Goal: Transaction & Acquisition: Purchase product/service

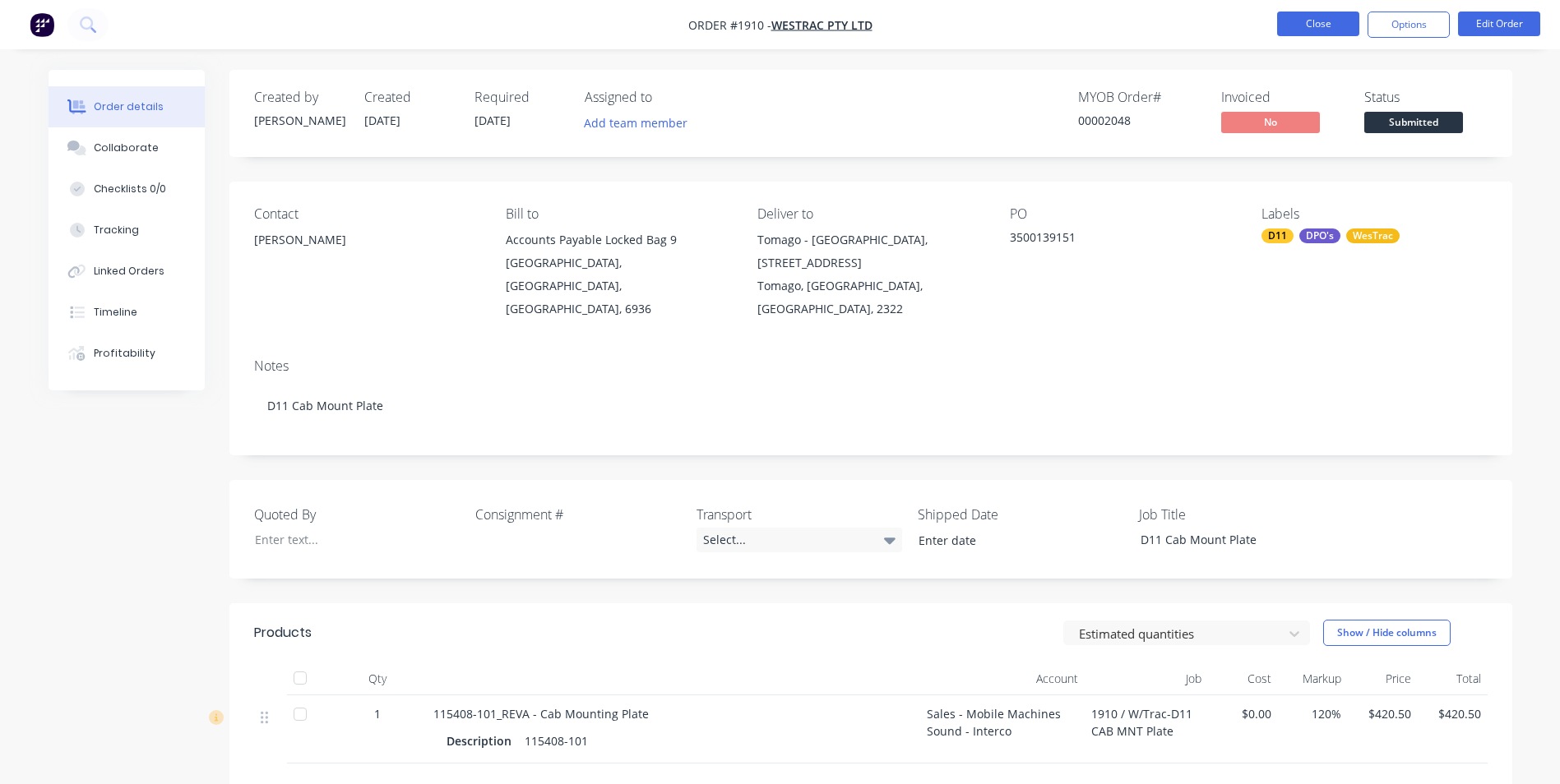
click at [1307, 23] on button "Close" at bounding box center [1318, 24] width 82 height 25
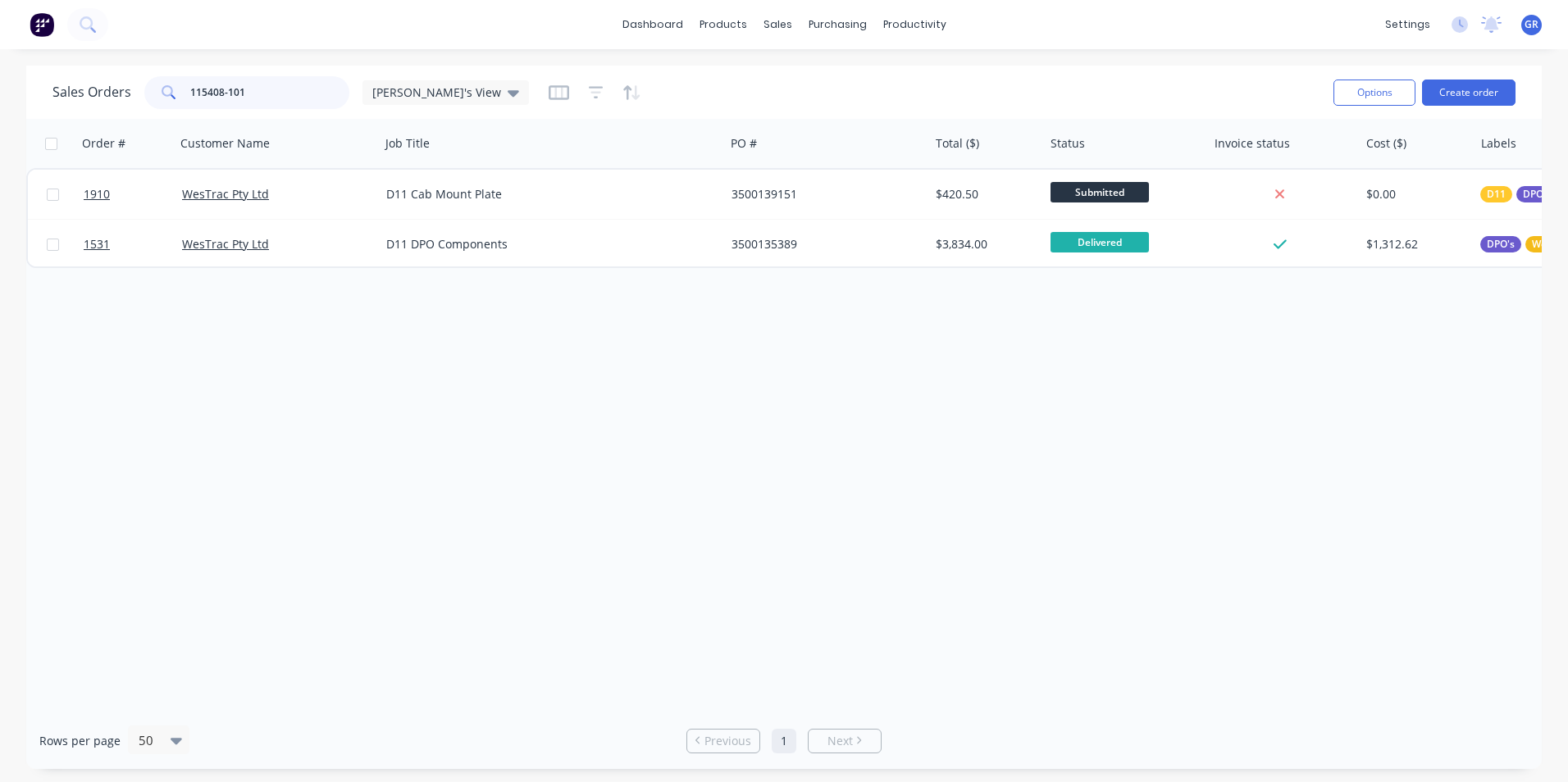
drag, startPoint x: 266, startPoint y: 86, endPoint x: 143, endPoint y: 80, distance: 123.1
click at [144, 80] on div "115408-101" at bounding box center [246, 92] width 205 height 33
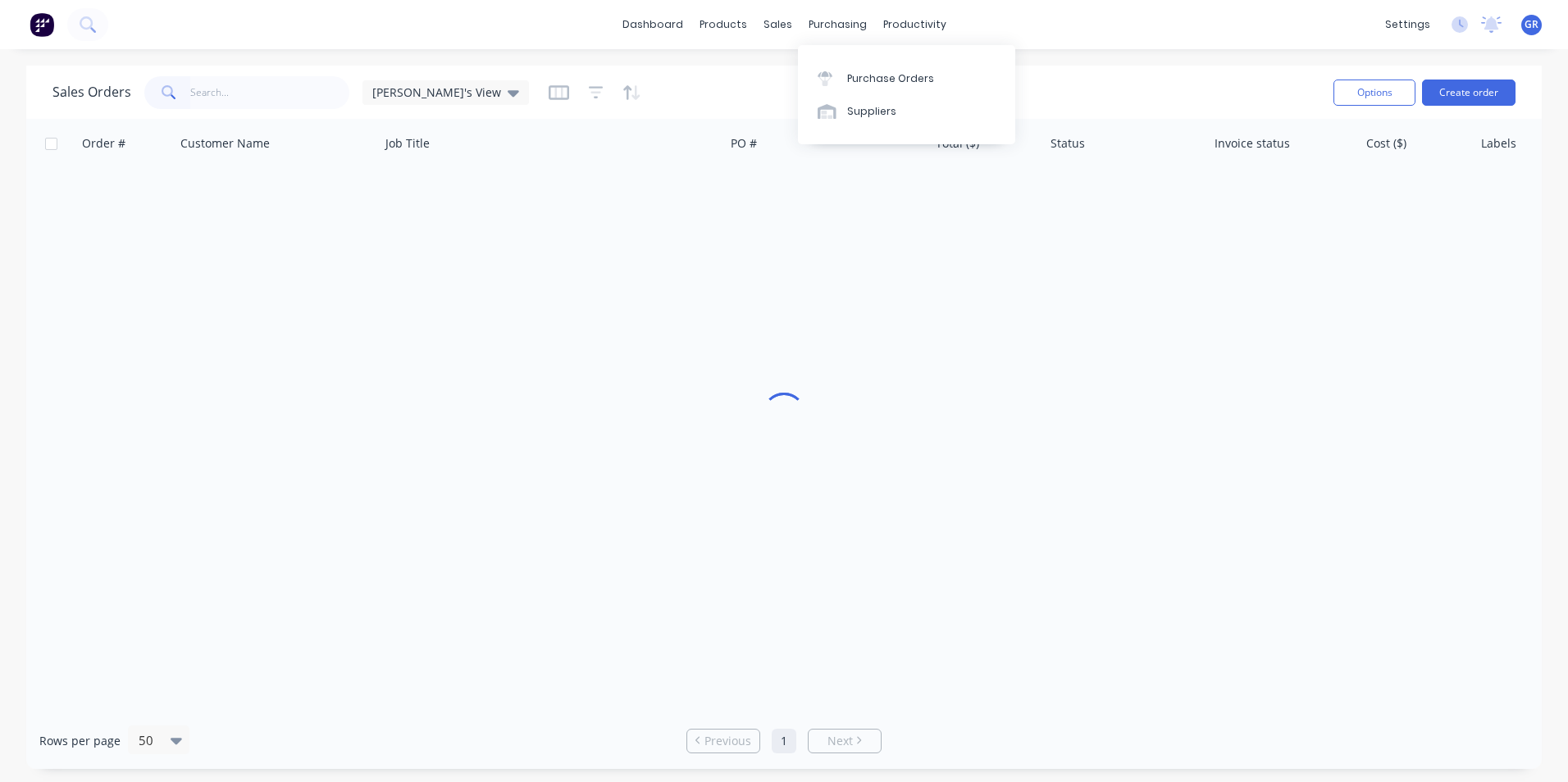
click at [827, 26] on div "purchasing" at bounding box center [838, 25] width 75 height 25
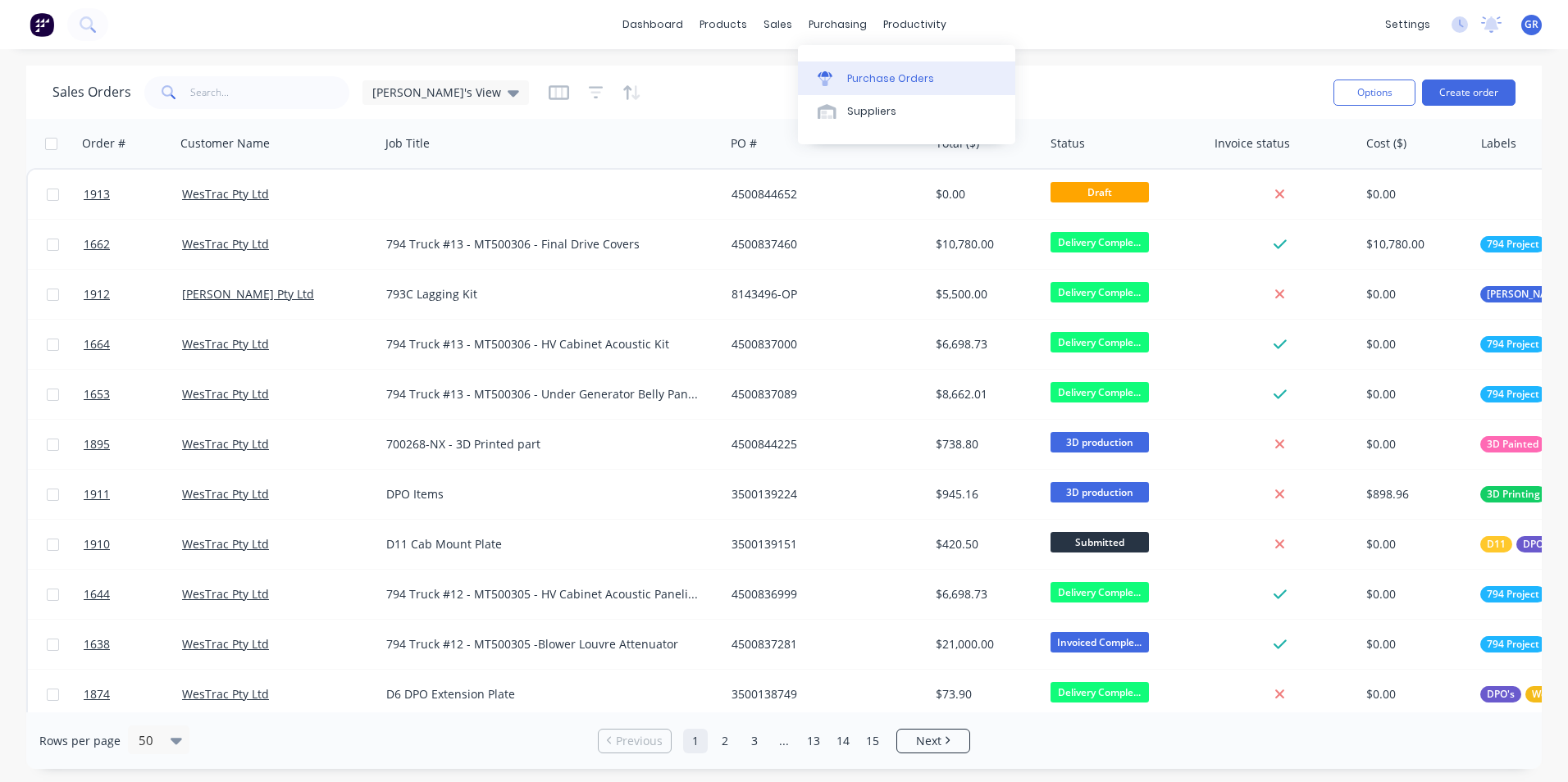
click at [878, 84] on div "Purchase Orders" at bounding box center [891, 78] width 86 height 14
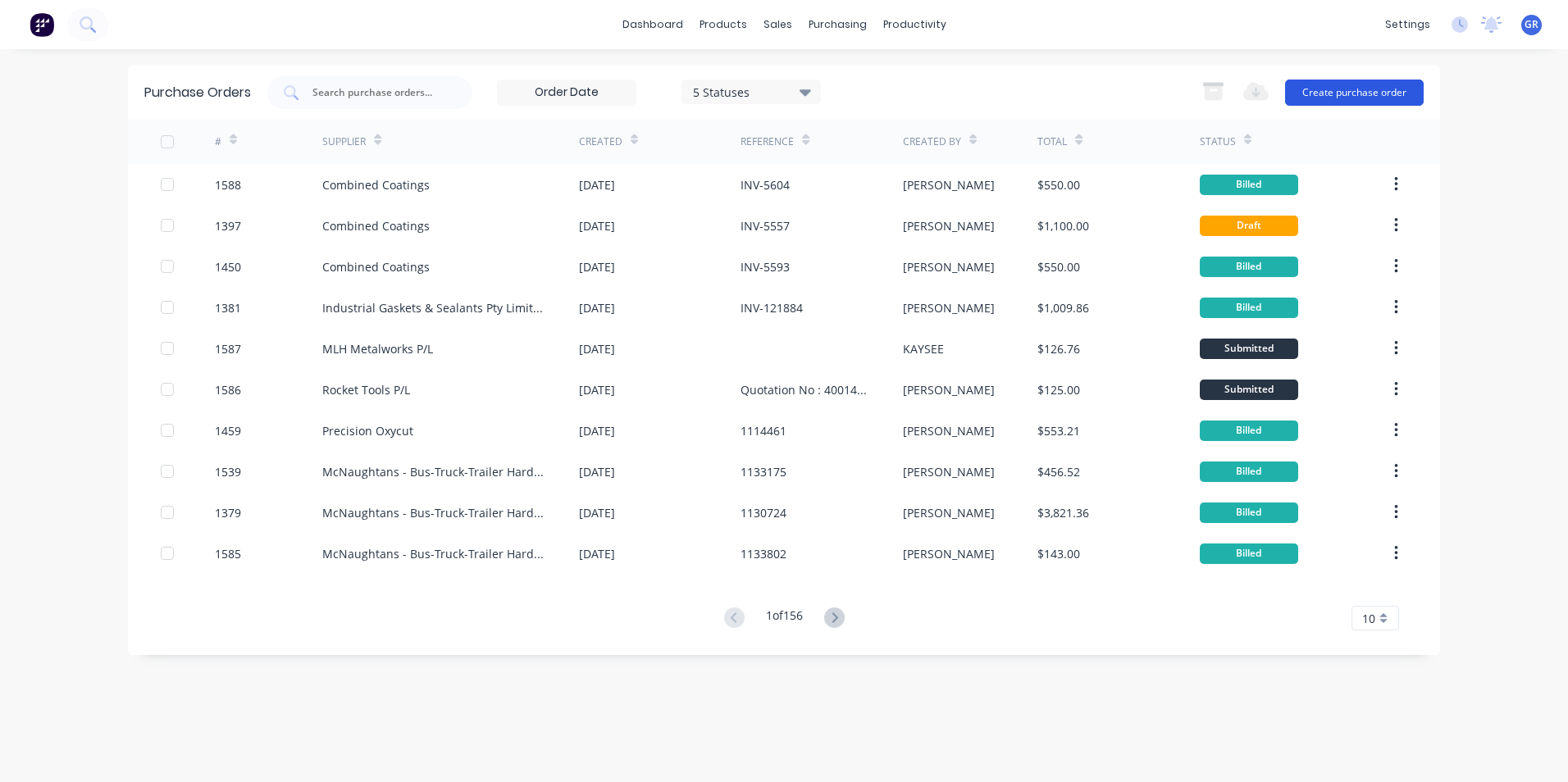
click at [1322, 95] on button "Create purchase order" at bounding box center [1355, 92] width 138 height 26
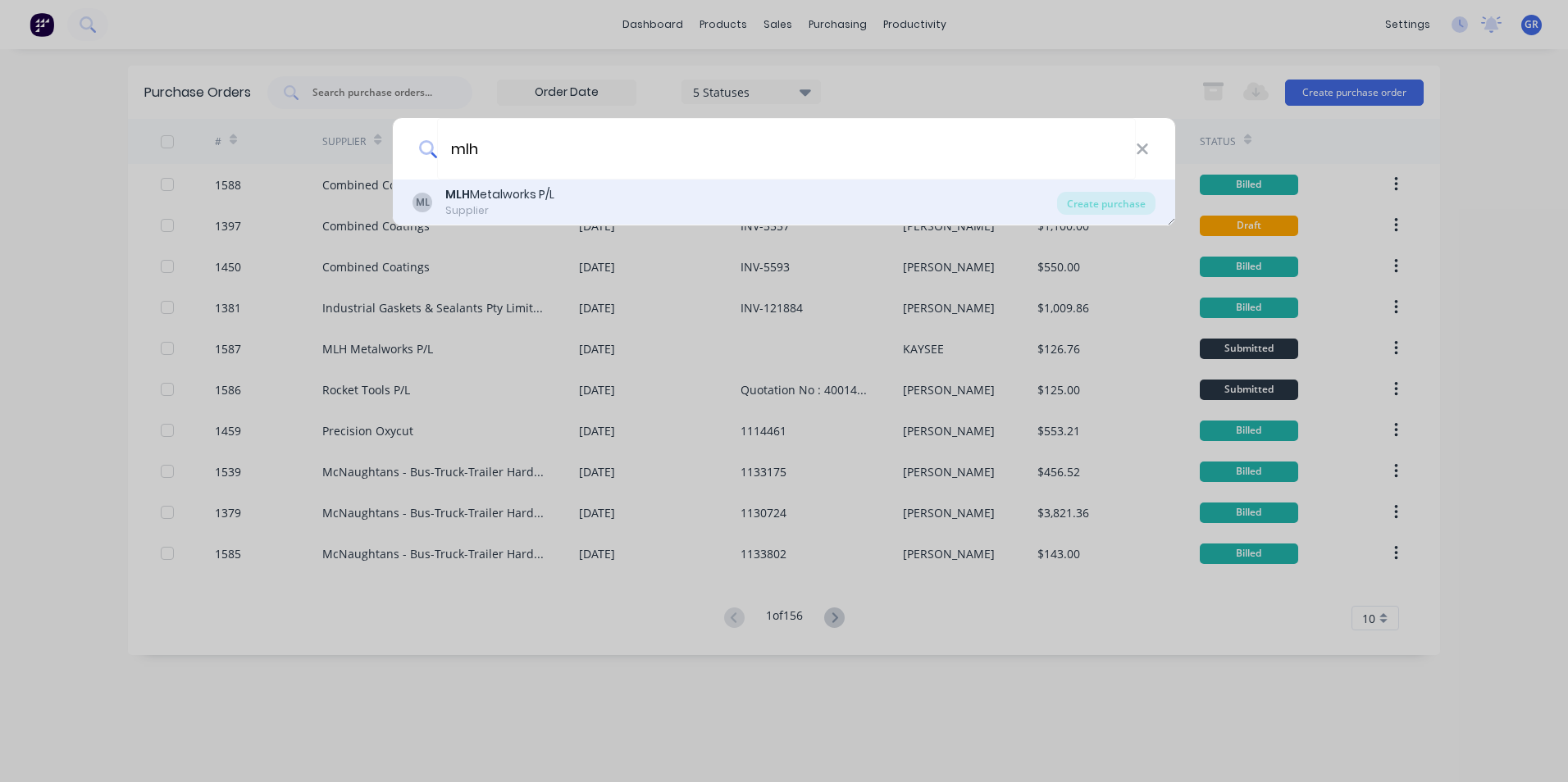
type input "mlh"
click at [456, 191] on b "MLH" at bounding box center [458, 194] width 25 height 16
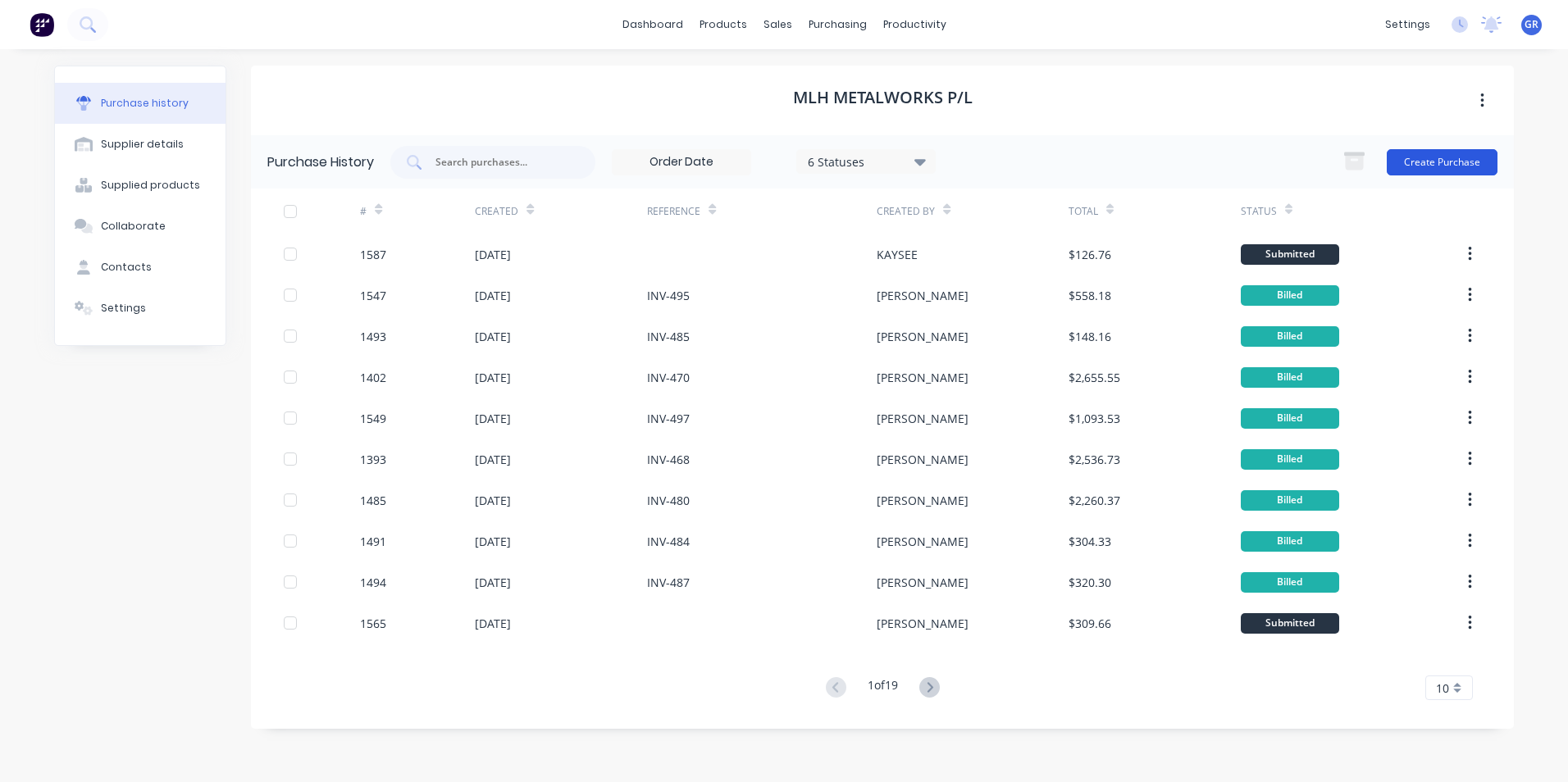
click at [1447, 158] on button "Create Purchase" at bounding box center [1442, 161] width 110 height 26
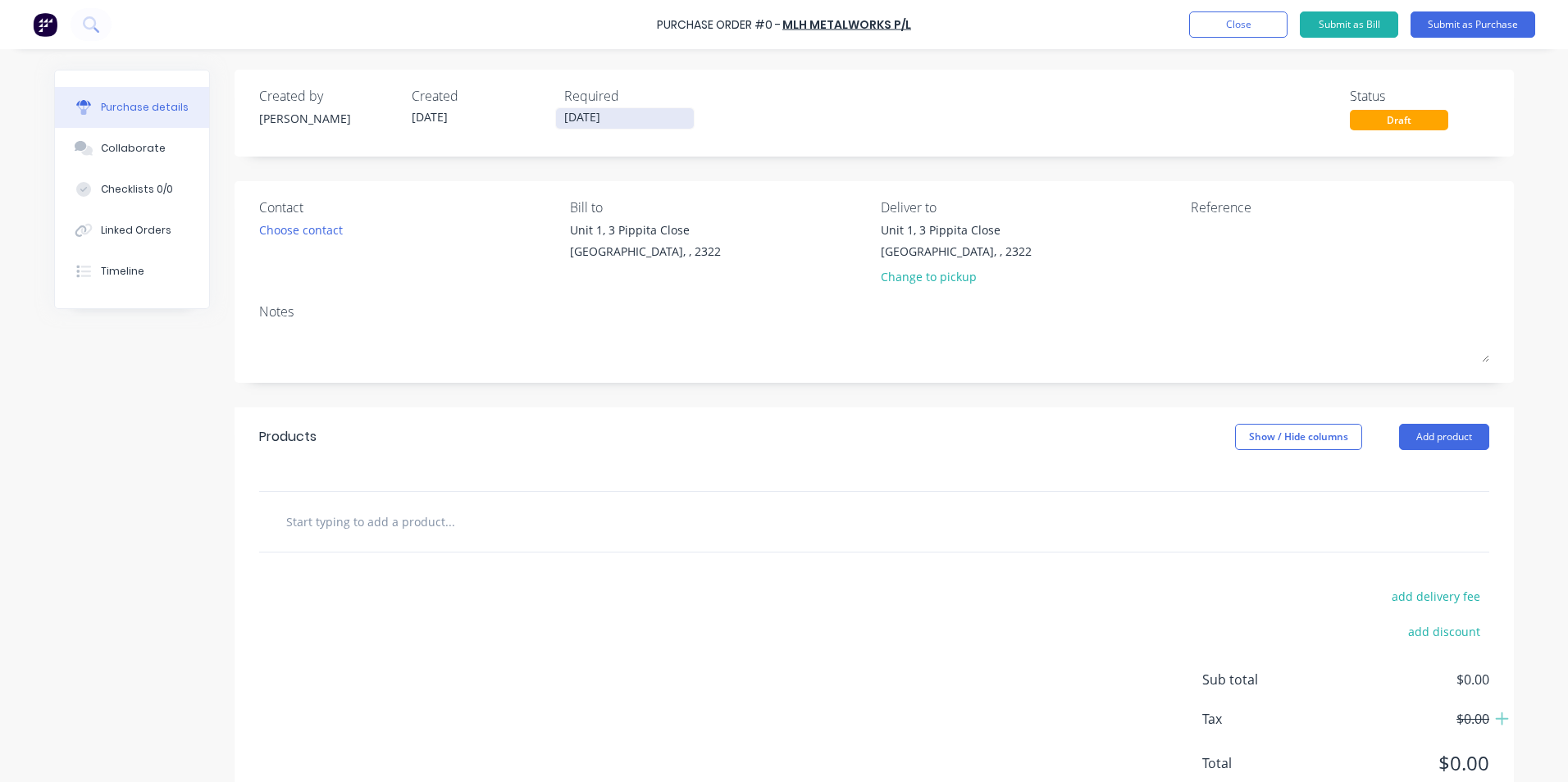
click at [586, 118] on input "[DATE]" at bounding box center [625, 118] width 137 height 20
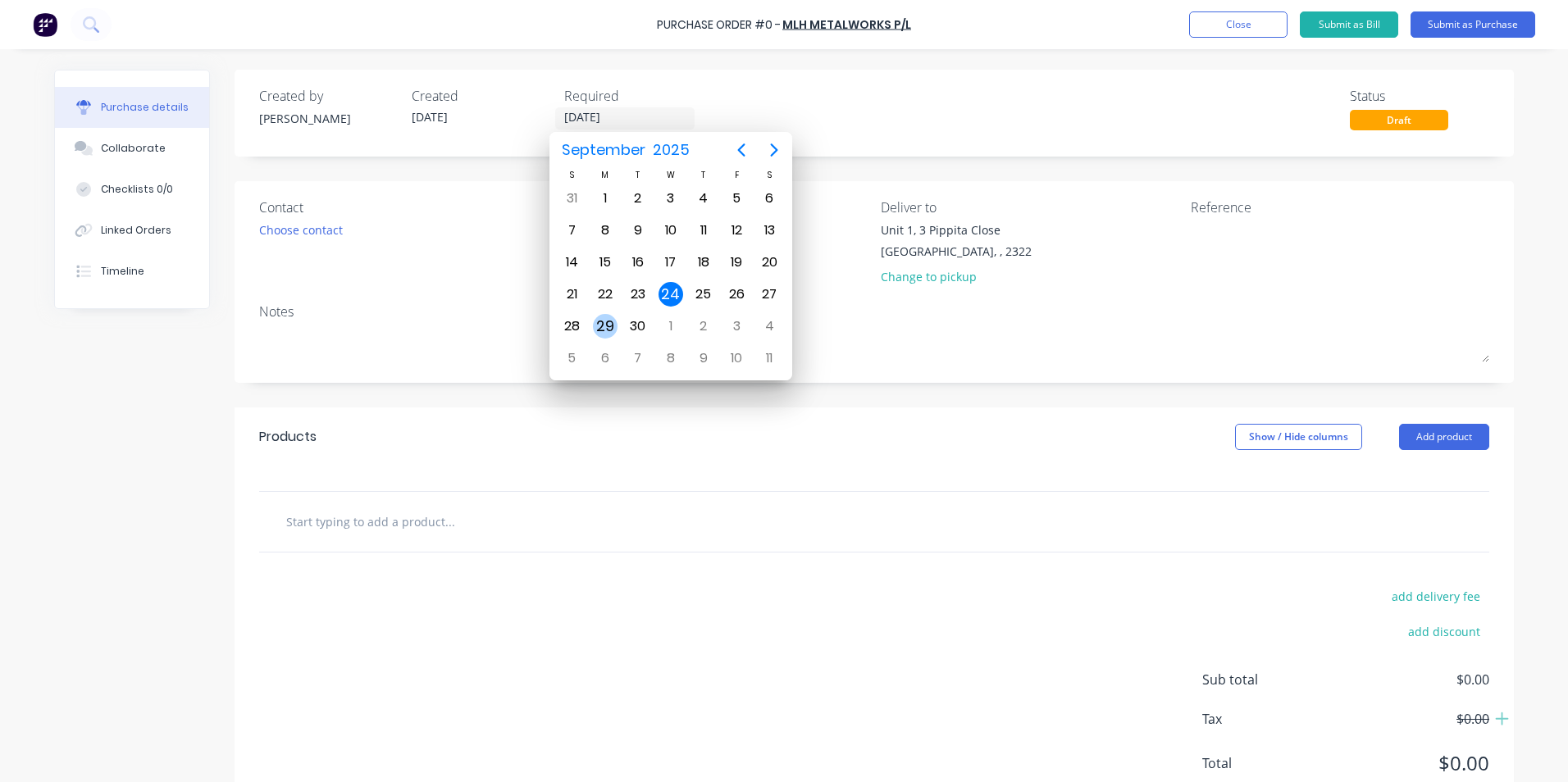
click at [609, 322] on div "29" at bounding box center [605, 327] width 25 height 25
type input "[DATE]"
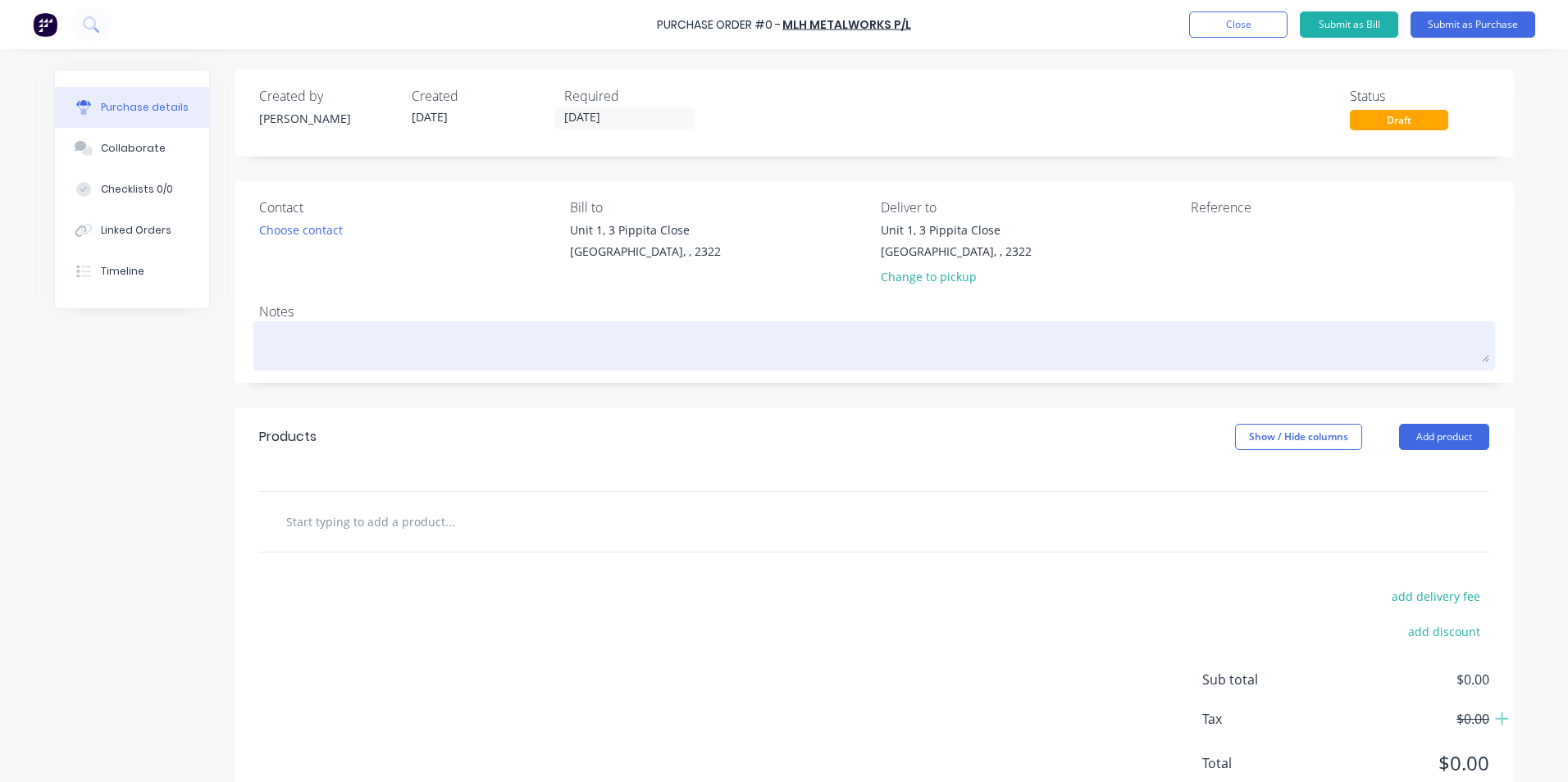
click at [283, 350] on textarea at bounding box center [874, 344] width 1231 height 37
type textarea "x"
type textarea "J"
type textarea "x"
type textarea "JN"
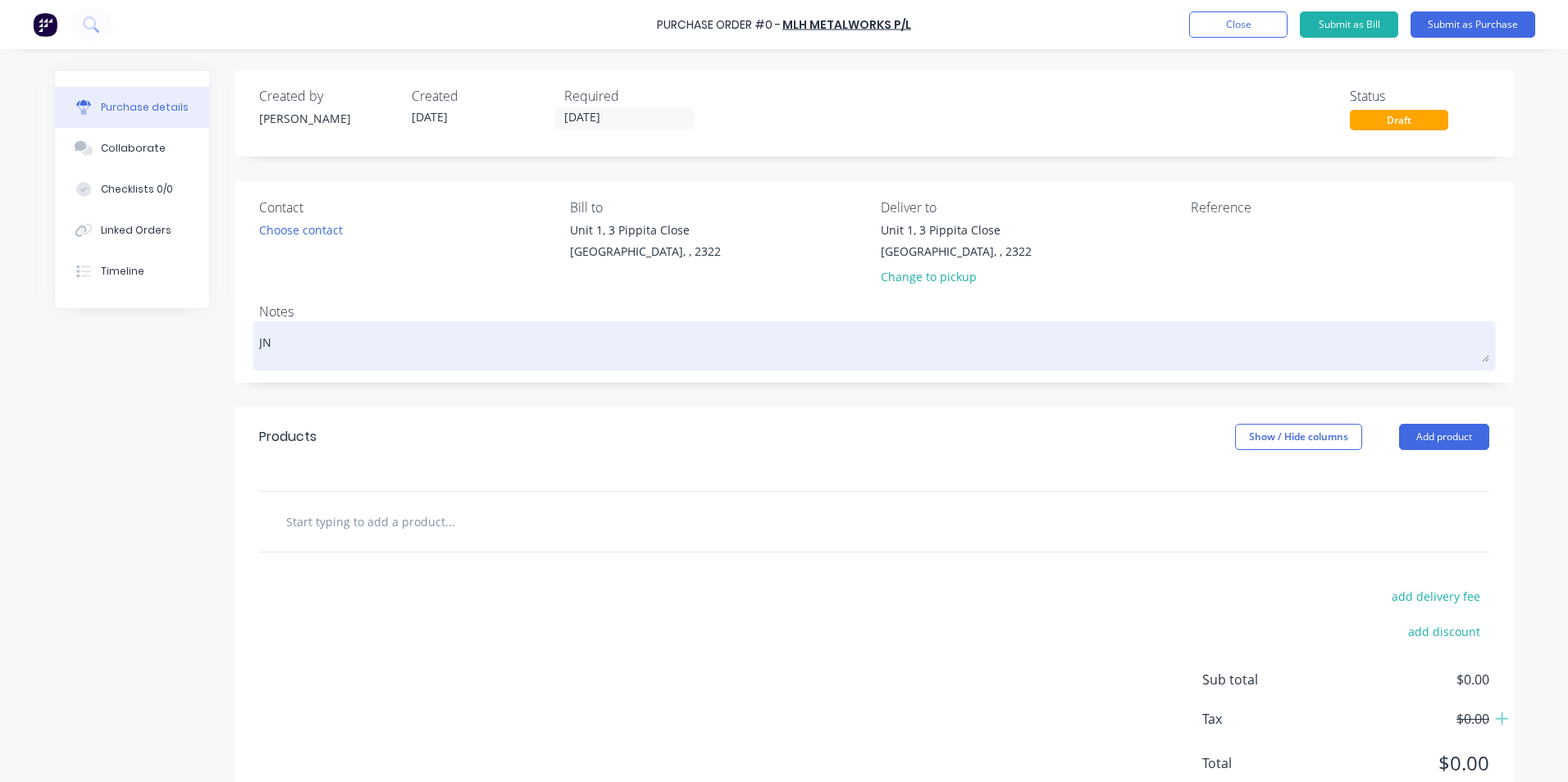
type textarea "x"
type textarea "JN1"
type textarea "x"
type textarea "JN19"
type textarea "x"
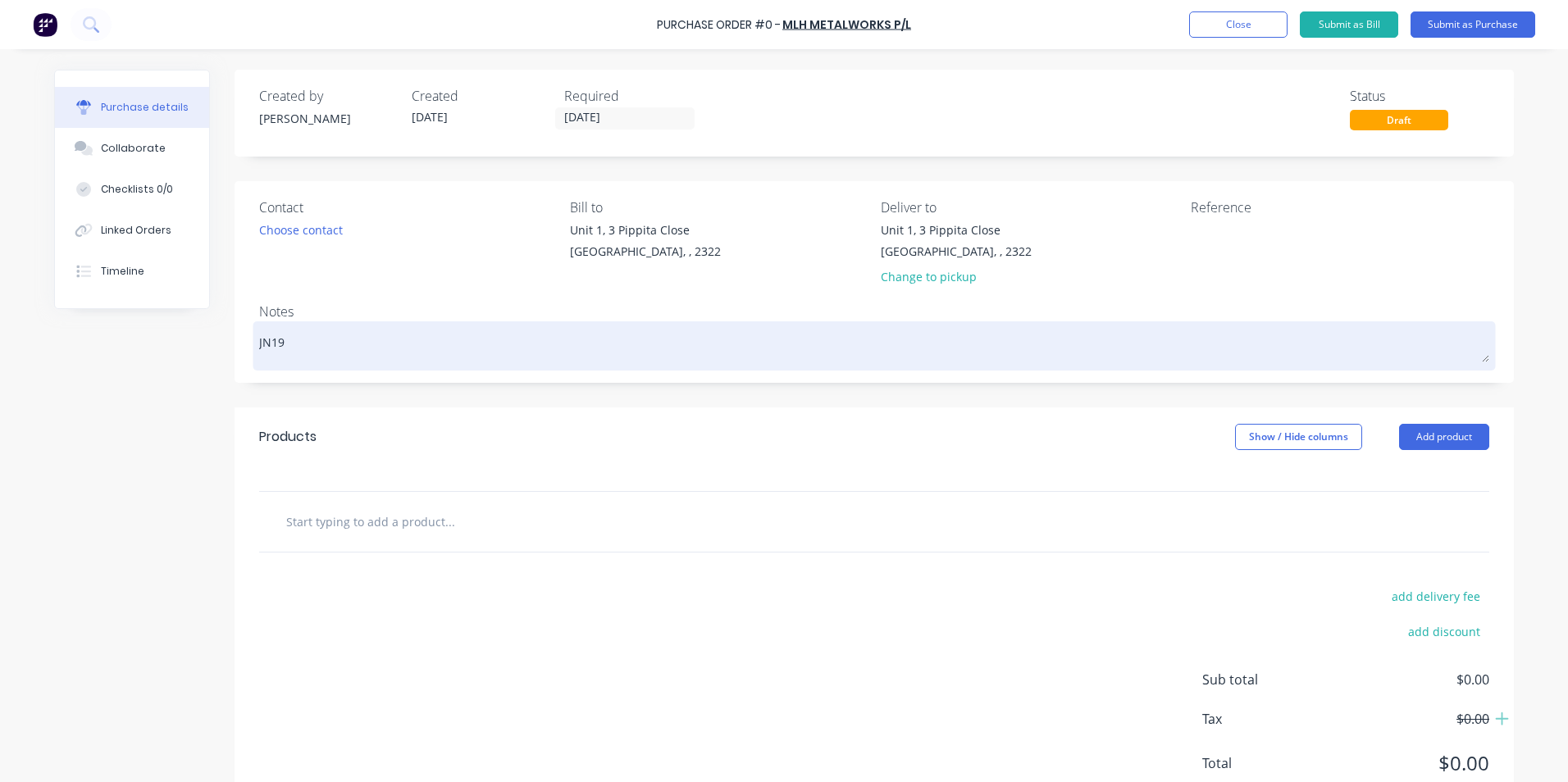
type textarea "JN191"
type textarea "x"
type textarea "JN1910"
type textarea "x"
type textarea "JN1910"
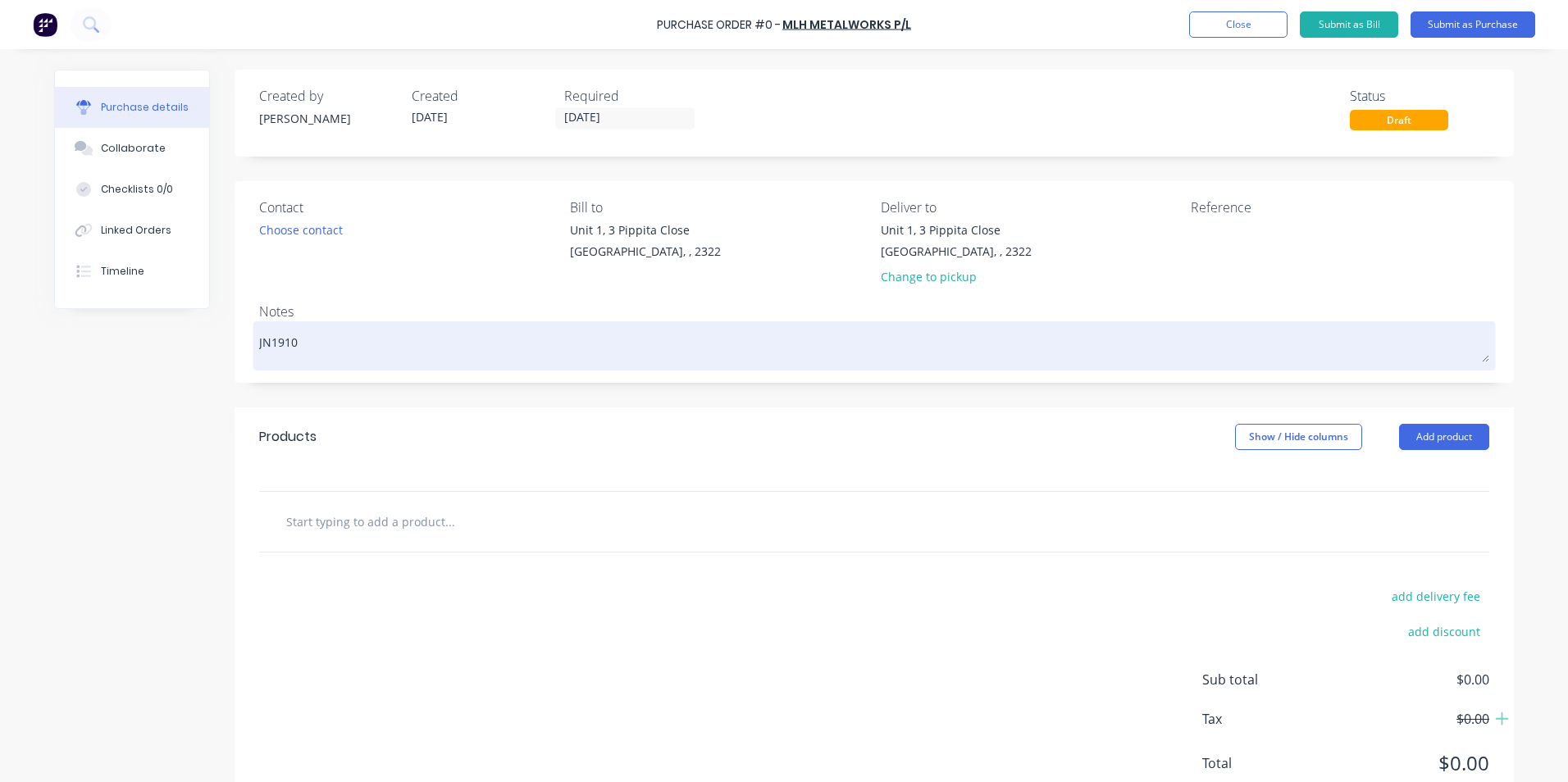
type textarea "x"
type textarea "JN1910 -"
type textarea "x"
type textarea "JN1910 -"
type textarea "x"
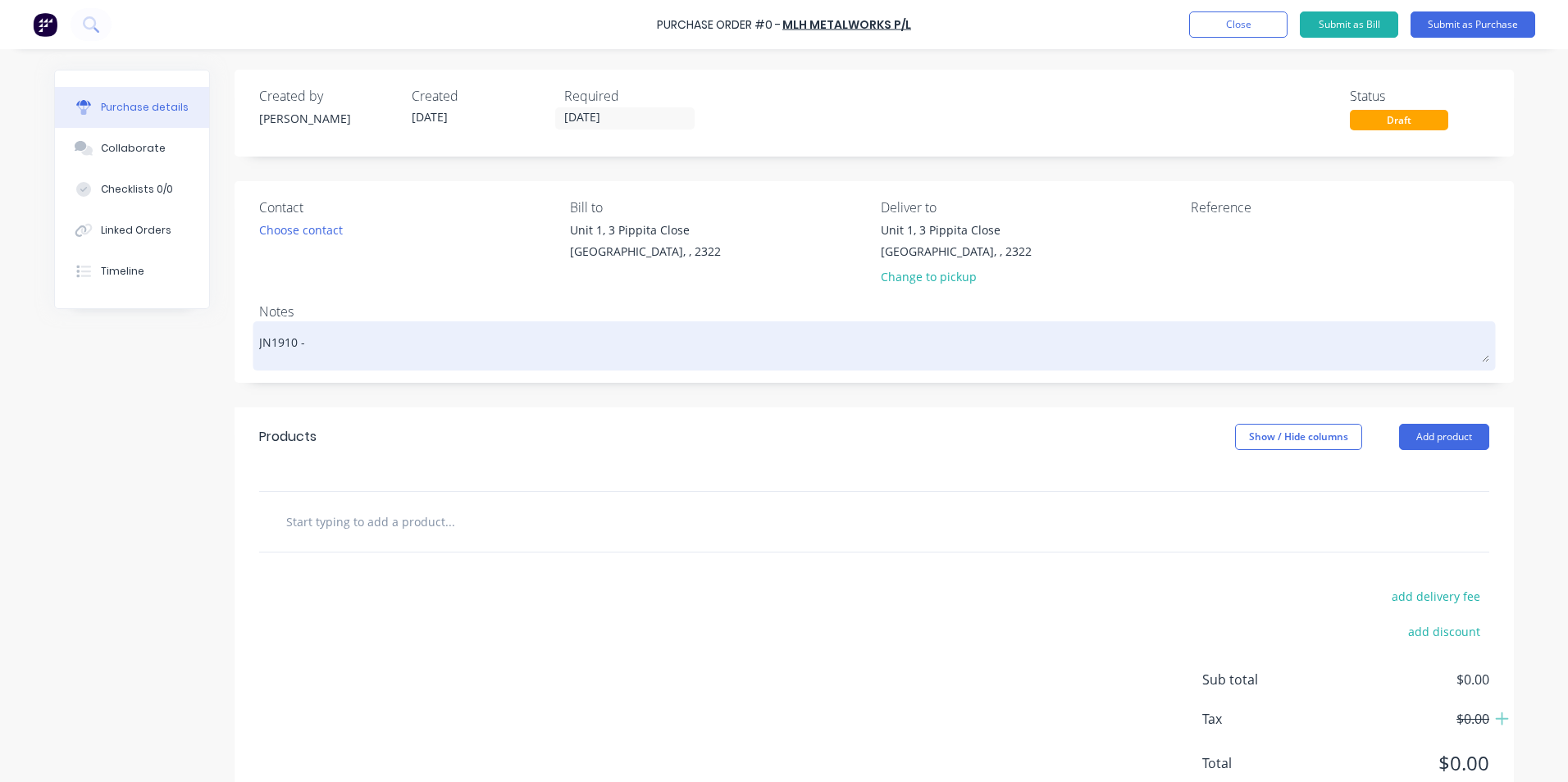
type textarea "JN1910 - D"
type textarea "x"
type textarea "JN1910 - D1"
type textarea "x"
type textarea "JN1910 - D11"
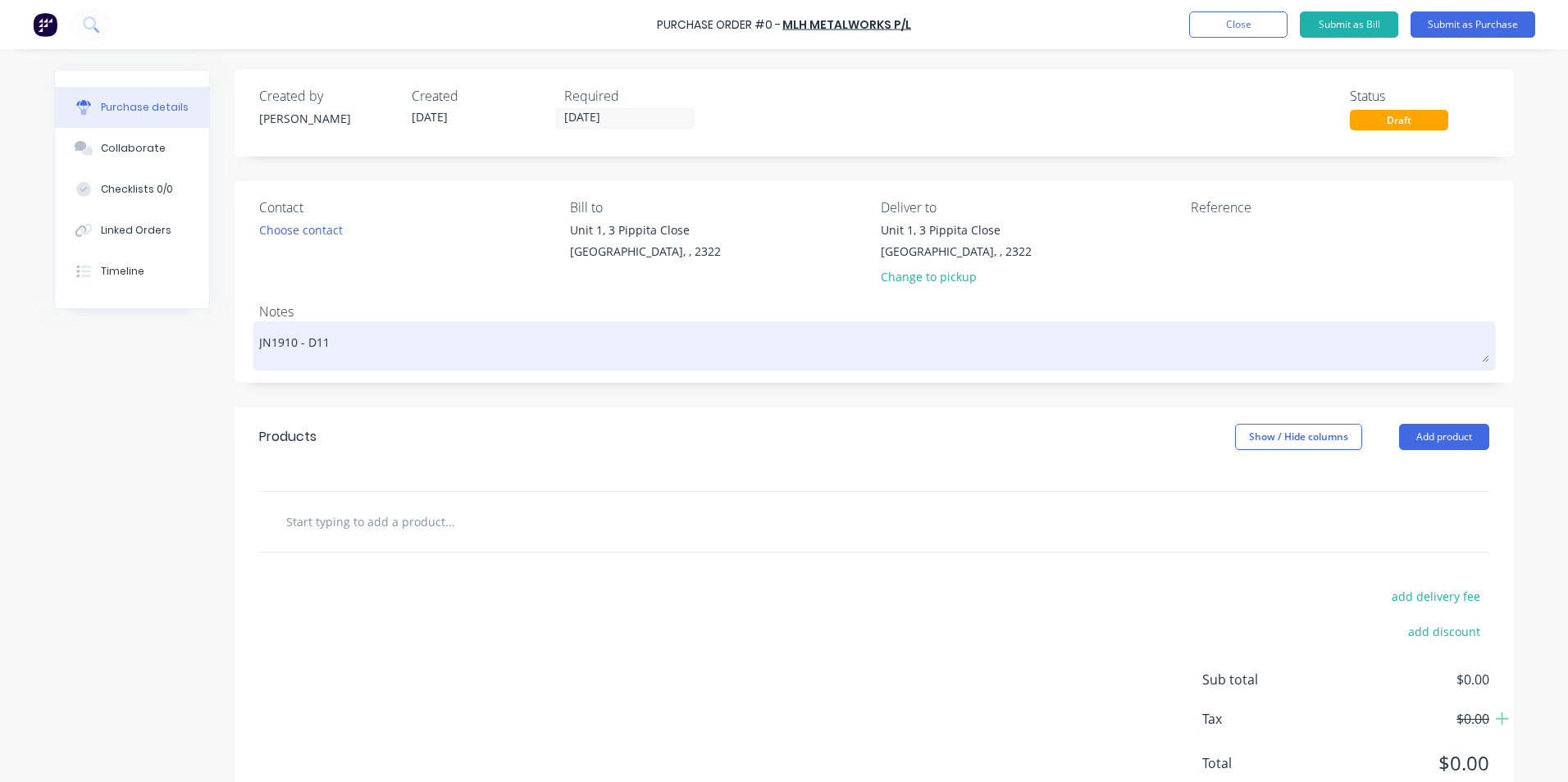
type textarea "x"
type textarea "JN1910 - D11"
type textarea "x"
type textarea "JN1910 - D11 C"
type textarea "x"
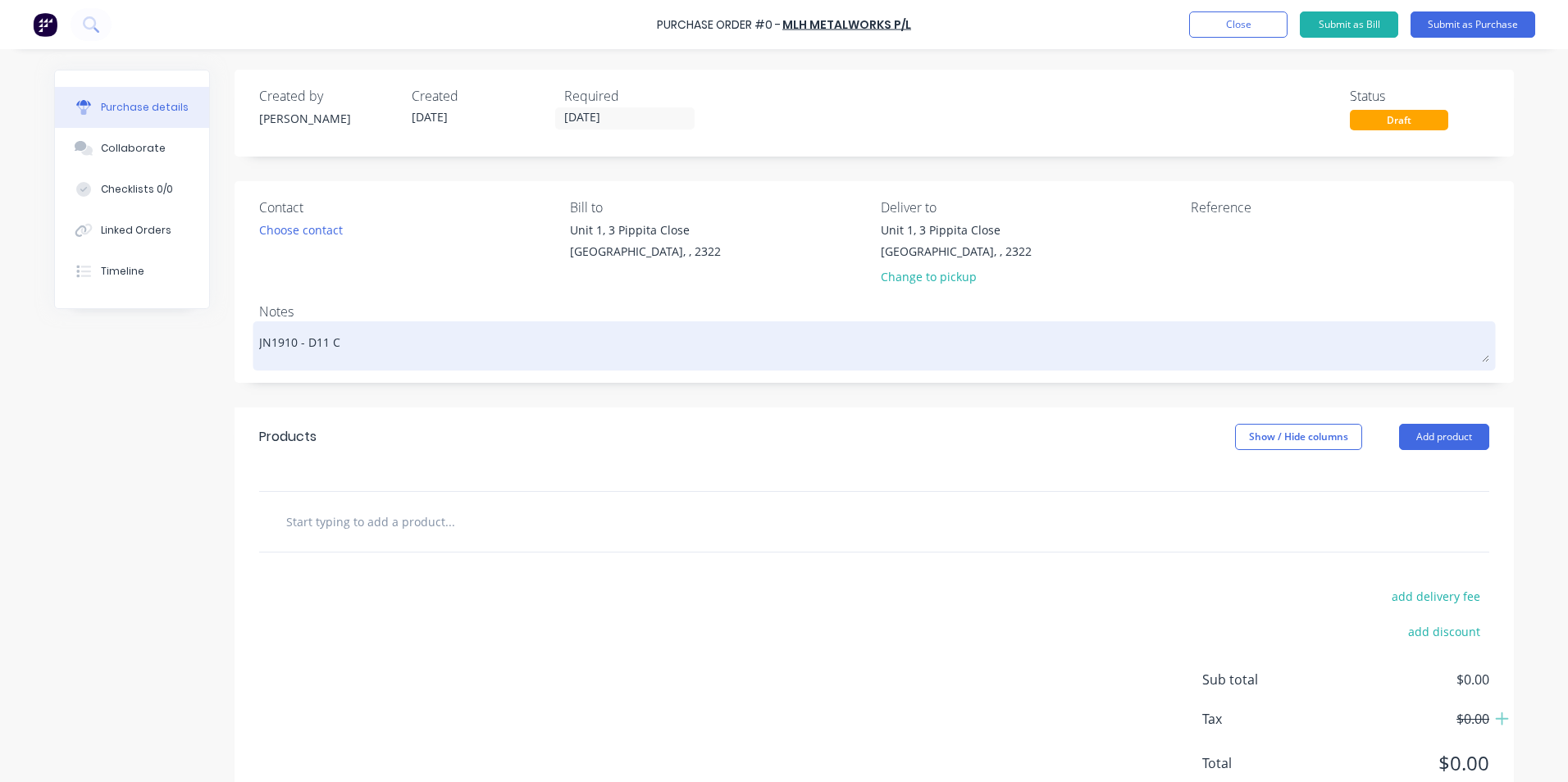
type textarea "JN1910 - D11 Ca"
type textarea "x"
type textarea "JN1910 - D11 Cab"
type textarea "x"
type textarea "JN1910 - D11 Cab"
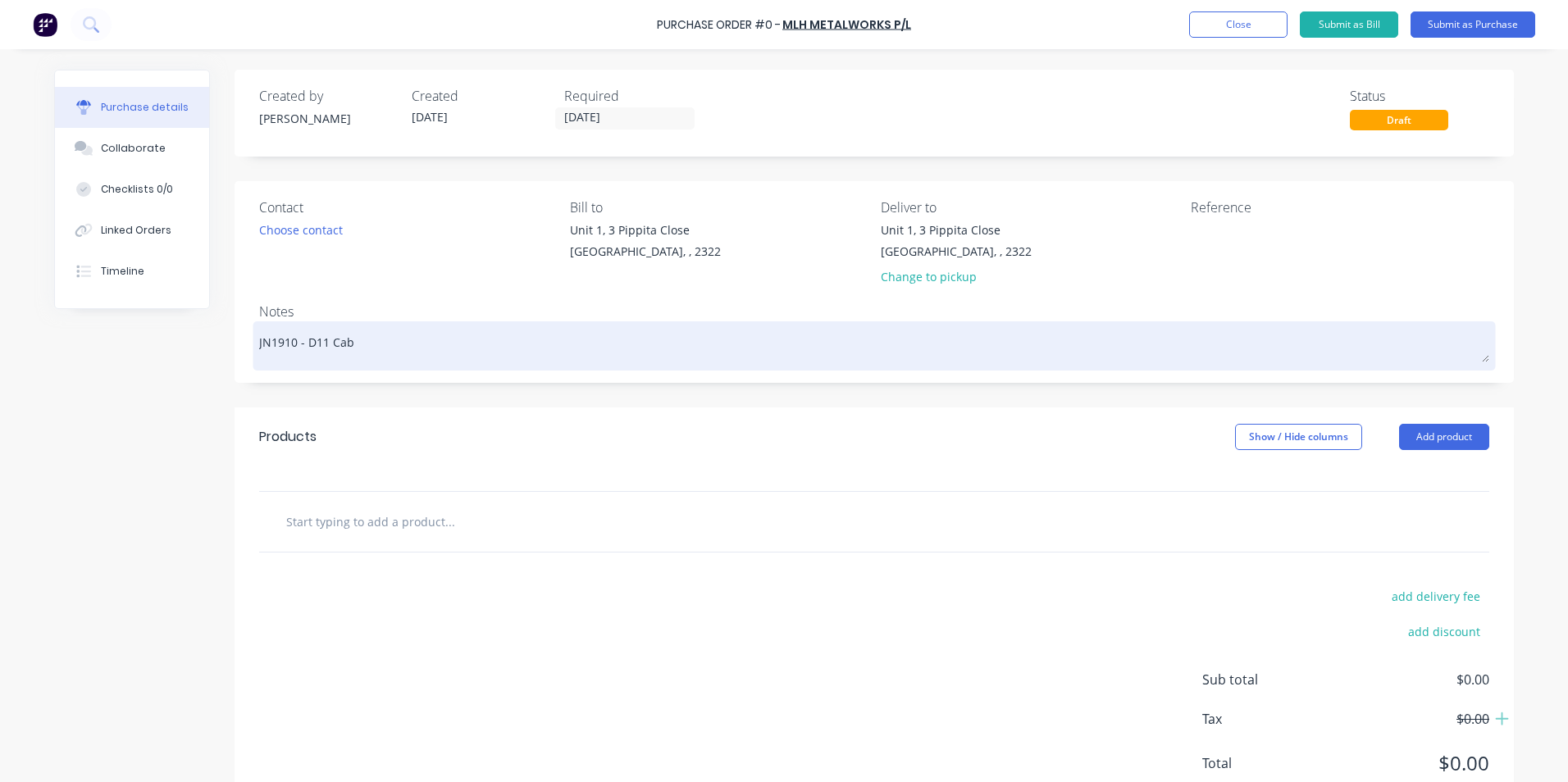
type textarea "x"
type textarea "JN1910 - D11 Cab M"
type textarea "x"
type textarea "JN1910 - D11 Cab Mo"
type textarea "x"
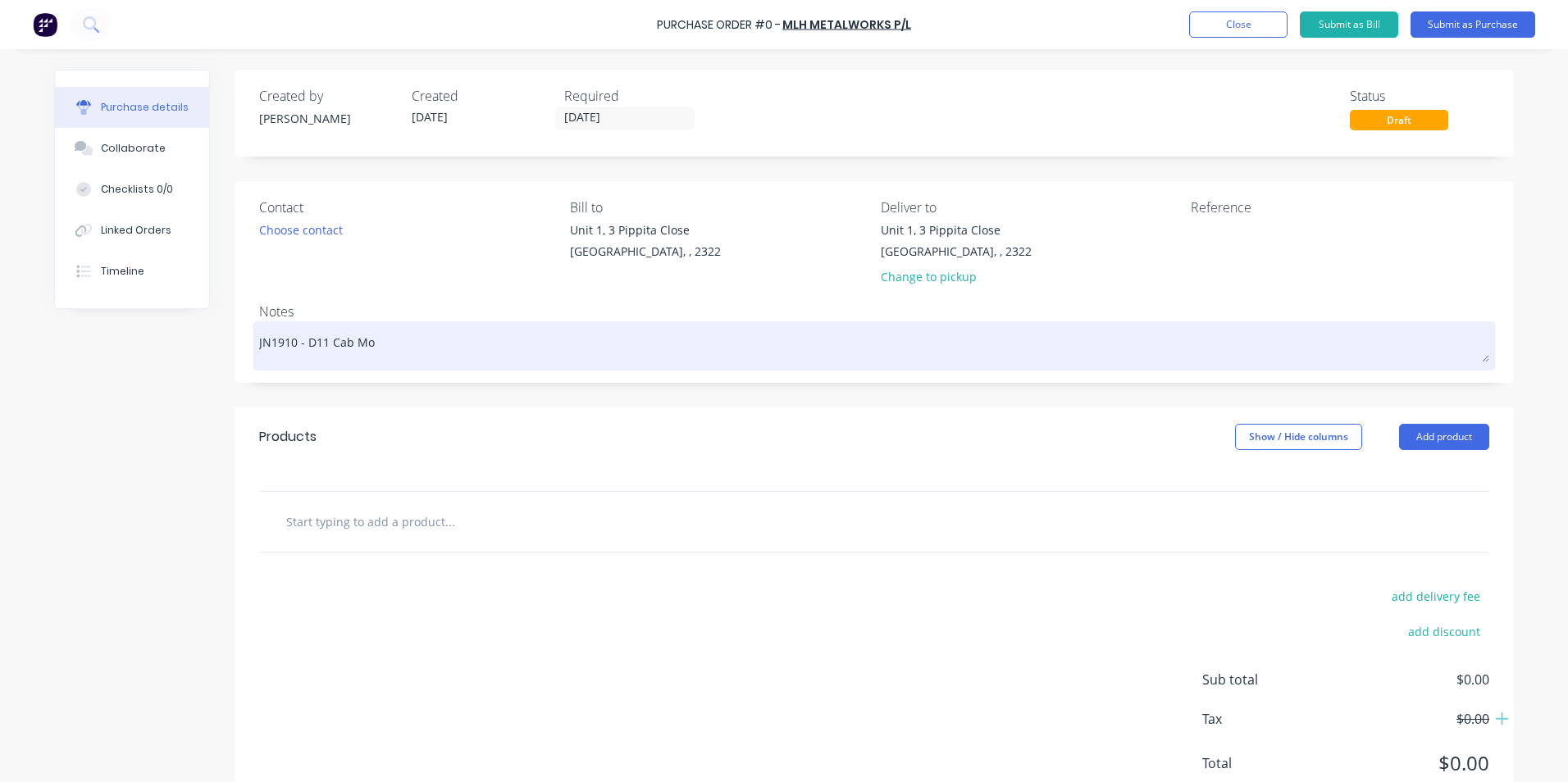
type textarea "JN1910 - D11 Cab Mou"
type textarea "x"
type textarea "JN1910 - D11 Cab Moun"
type textarea "x"
type textarea "JN1910 - D11 Cab Mount"
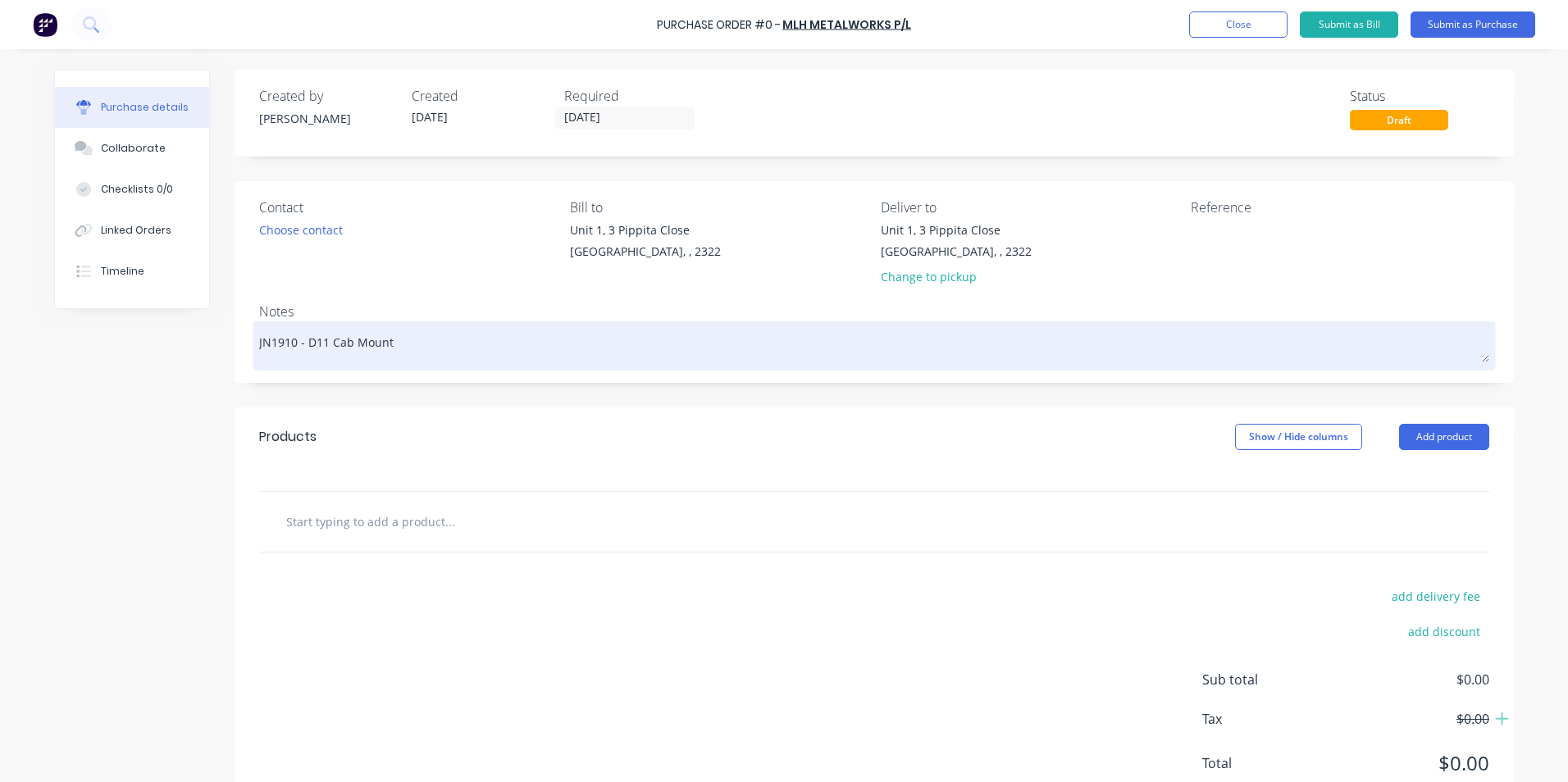
type textarea "x"
type textarea "JN1910 - D11 Cab Mount"
type textarea "x"
type textarea "JN1910 - D11 Cab Mount B"
type textarea "x"
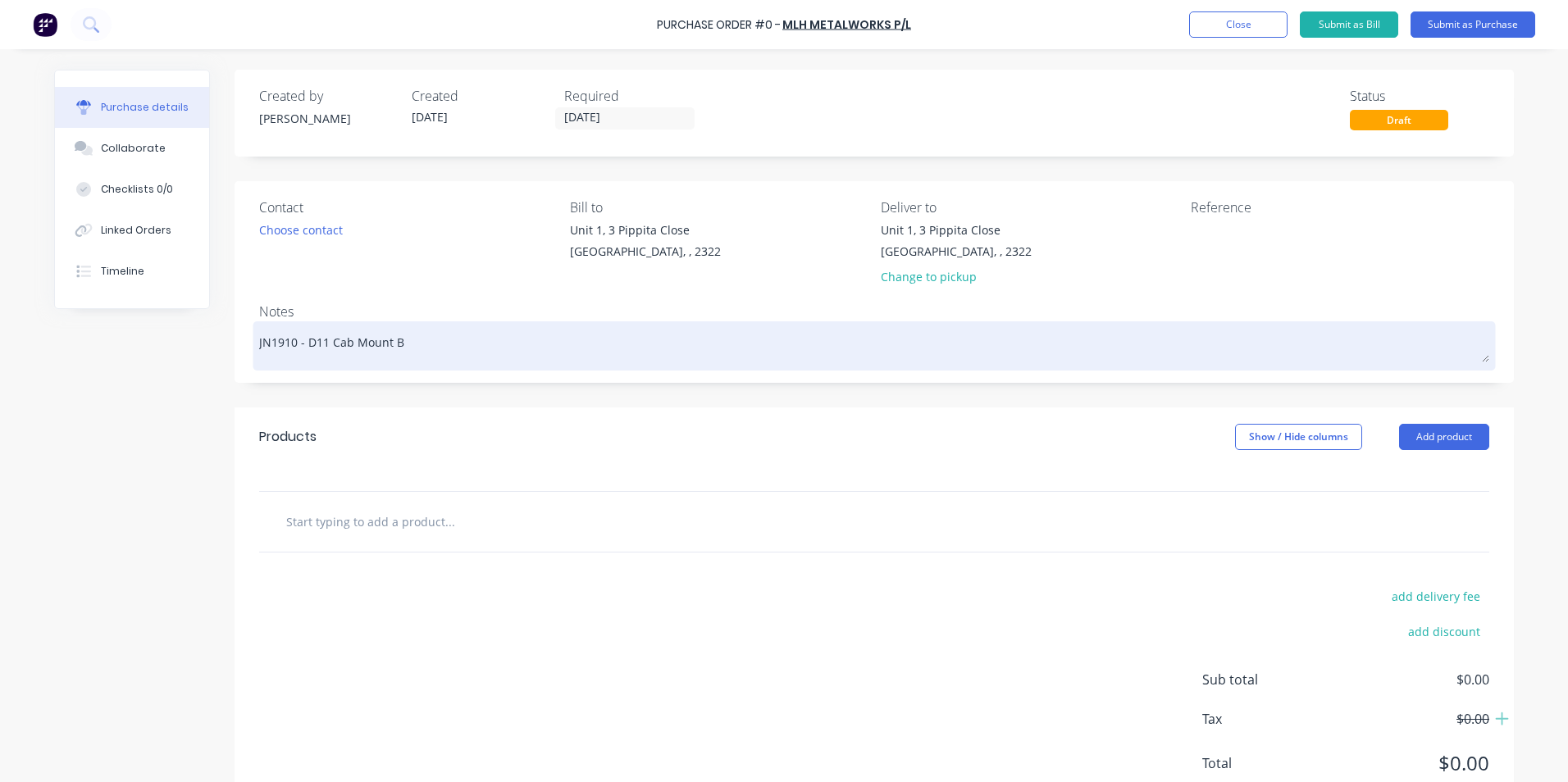
type textarea "JN1910 - D11 Cab [GEOGRAPHIC_DATA]"
type textarea "x"
type textarea "JN1910 - D11 Cab [GEOGRAPHIC_DATA]"
type textarea "x"
type textarea "JN1910 - D11 Cab [GEOGRAPHIC_DATA]"
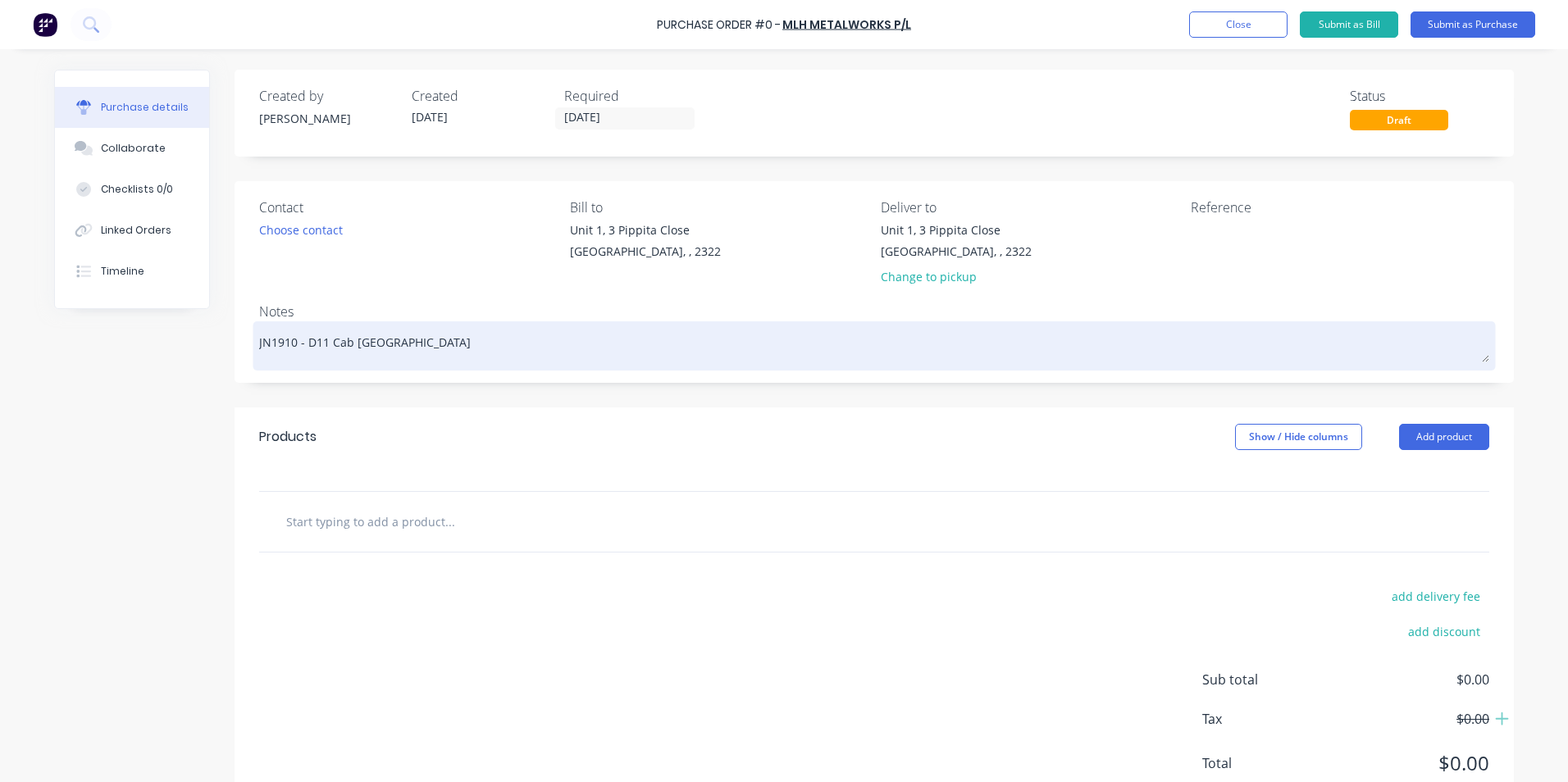
type textarea "x"
type textarea "JN1910 - D11 Cab Mount [PERSON_NAME]"
type textarea "x"
type textarea "JN1910 - D11 Cab Mount Bracke"
type textarea "x"
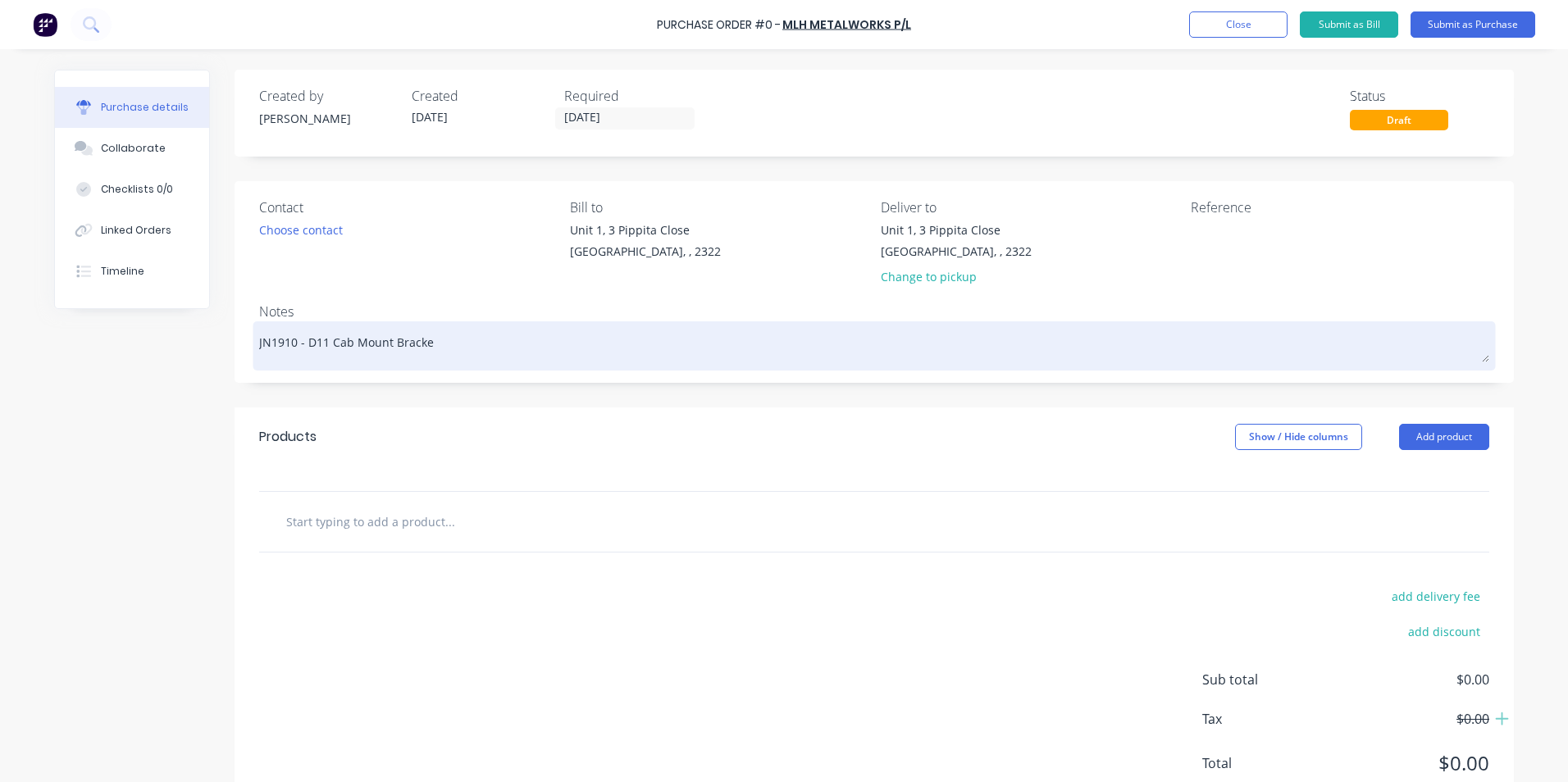
type textarea "JN1910 - D11 Cab Mount Bracket"
type textarea "x"
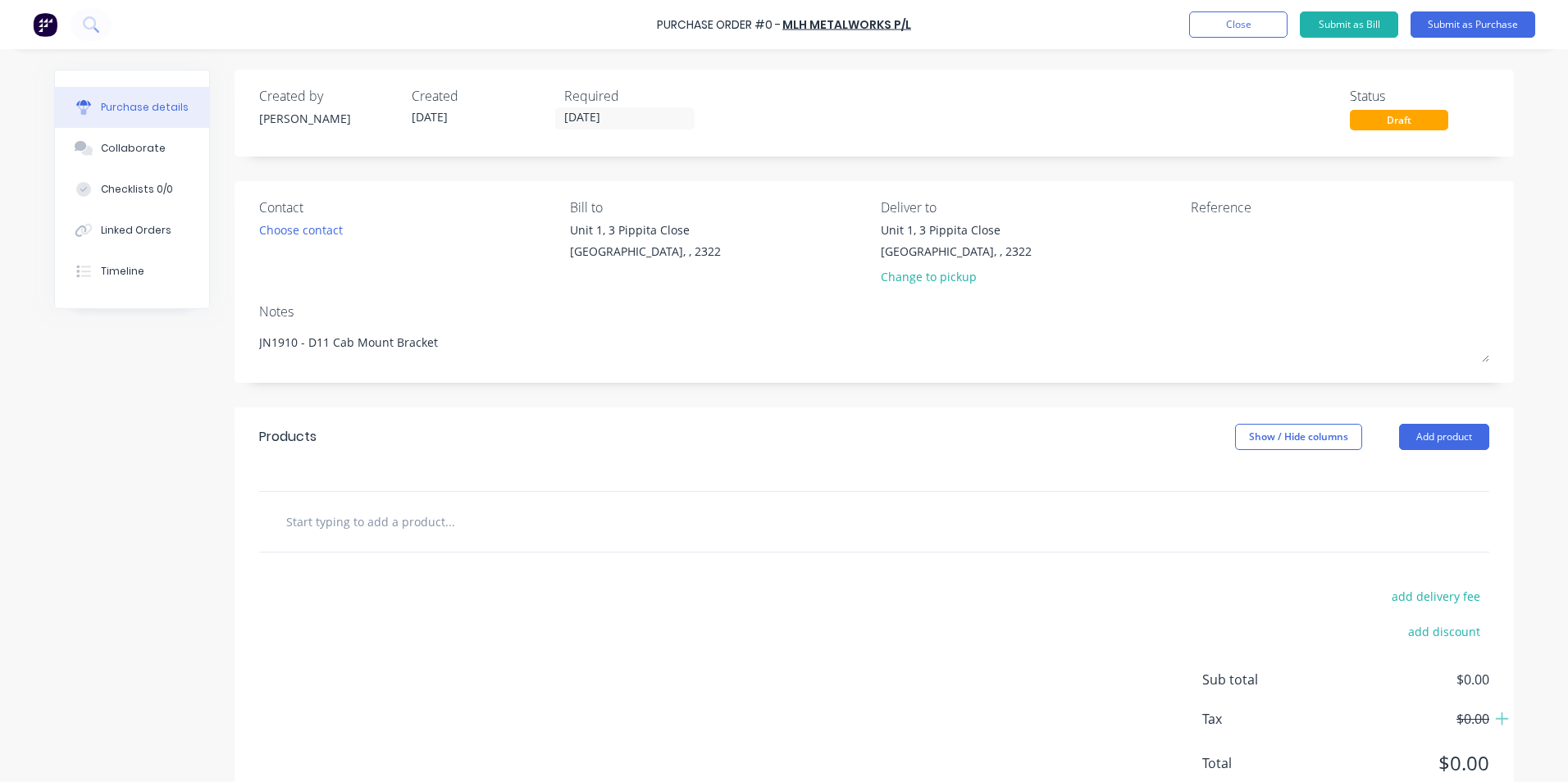
scroll to position [57, 0]
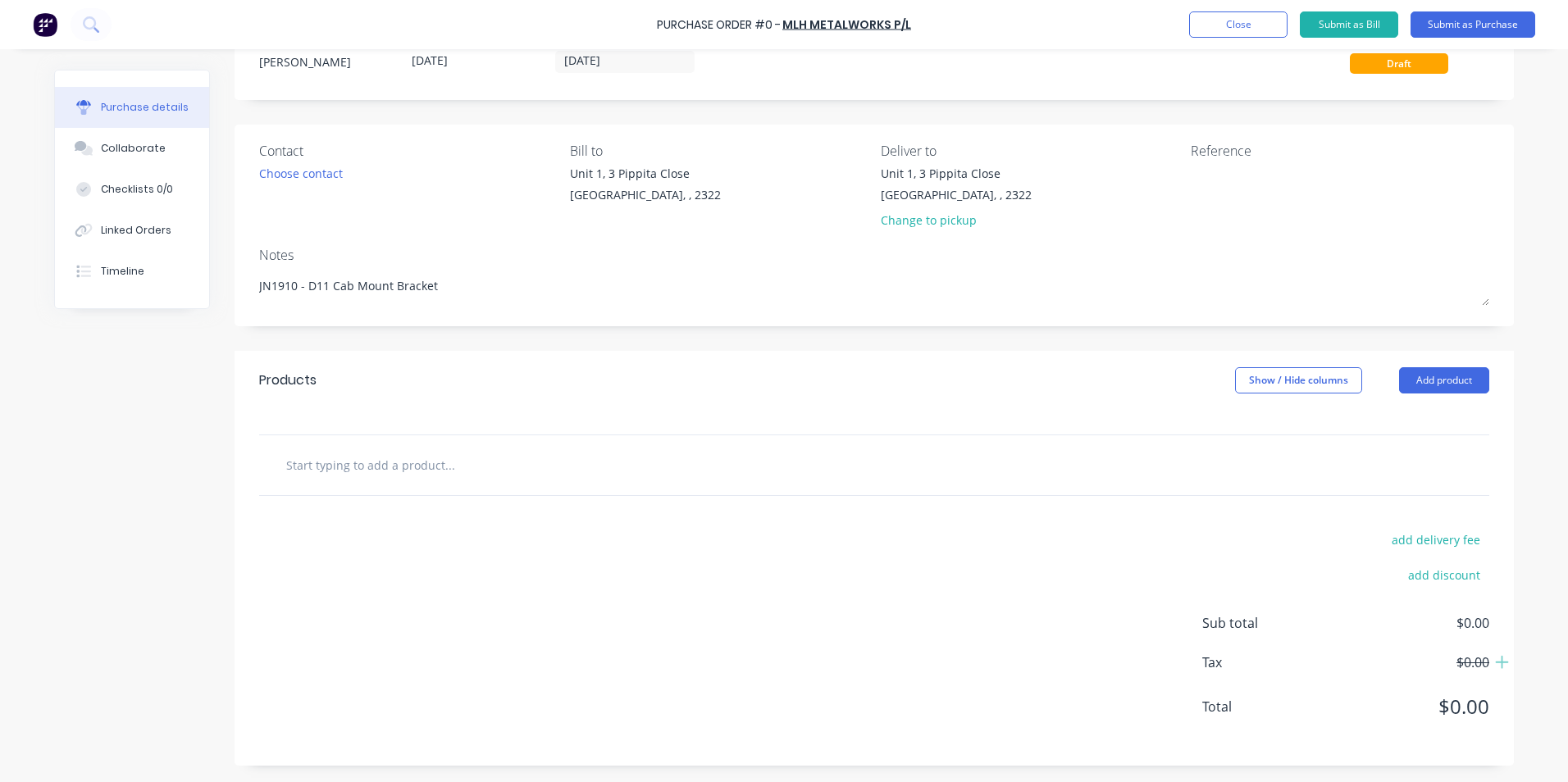
type textarea "JN1910 - D11 Cab Mount Bracket"
type textarea "x"
type textarea "JN1910 - D11 Cab Mount Bracket"
click at [331, 468] on input "text" at bounding box center [449, 465] width 328 height 33
type textarea "x"
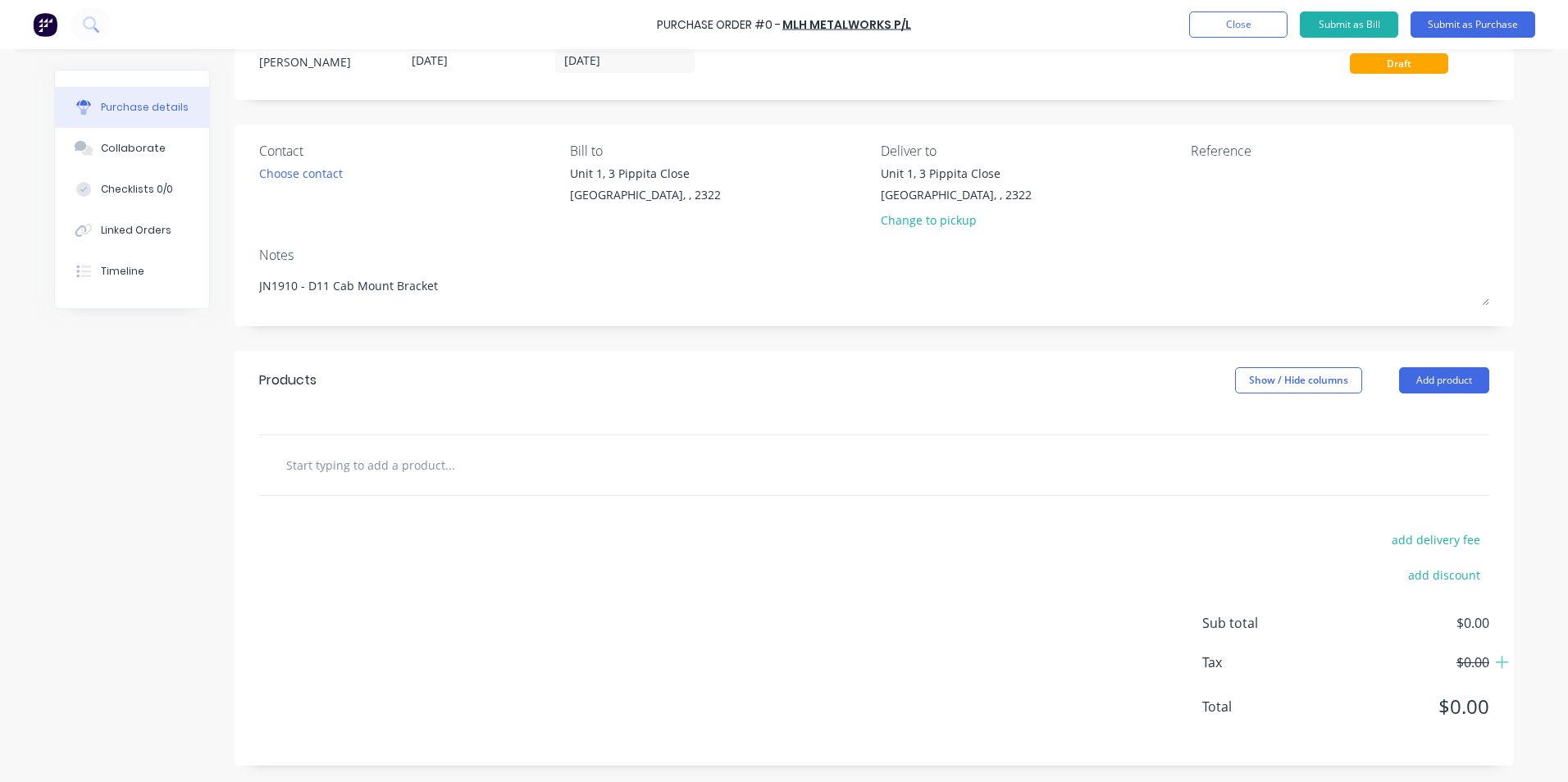
type input "S"
type textarea "x"
type input "Su"
type textarea "x"
type input "Sup"
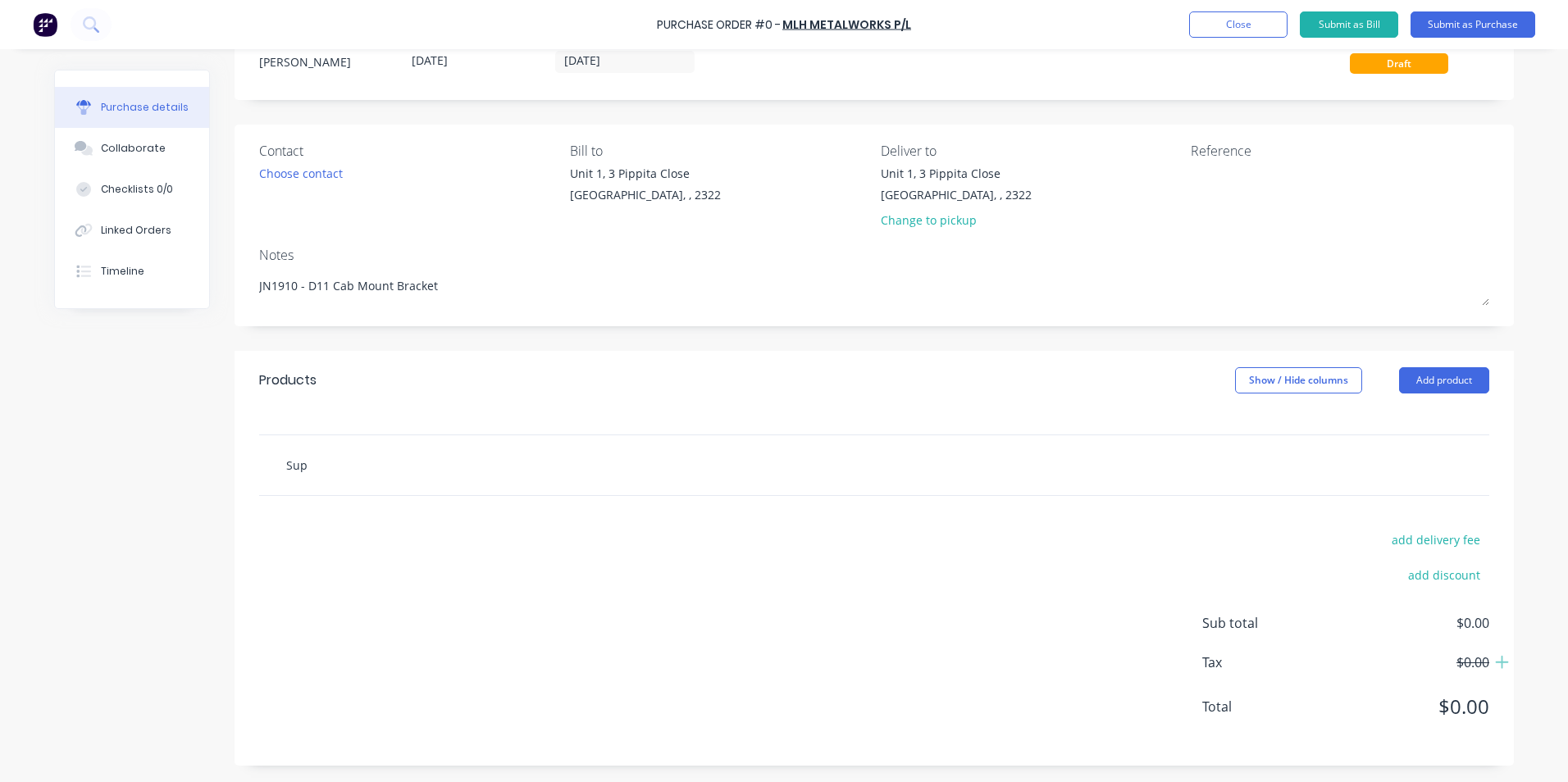
type textarea "x"
type input "Supp"
type textarea "x"
type input "Suppl"
type textarea "x"
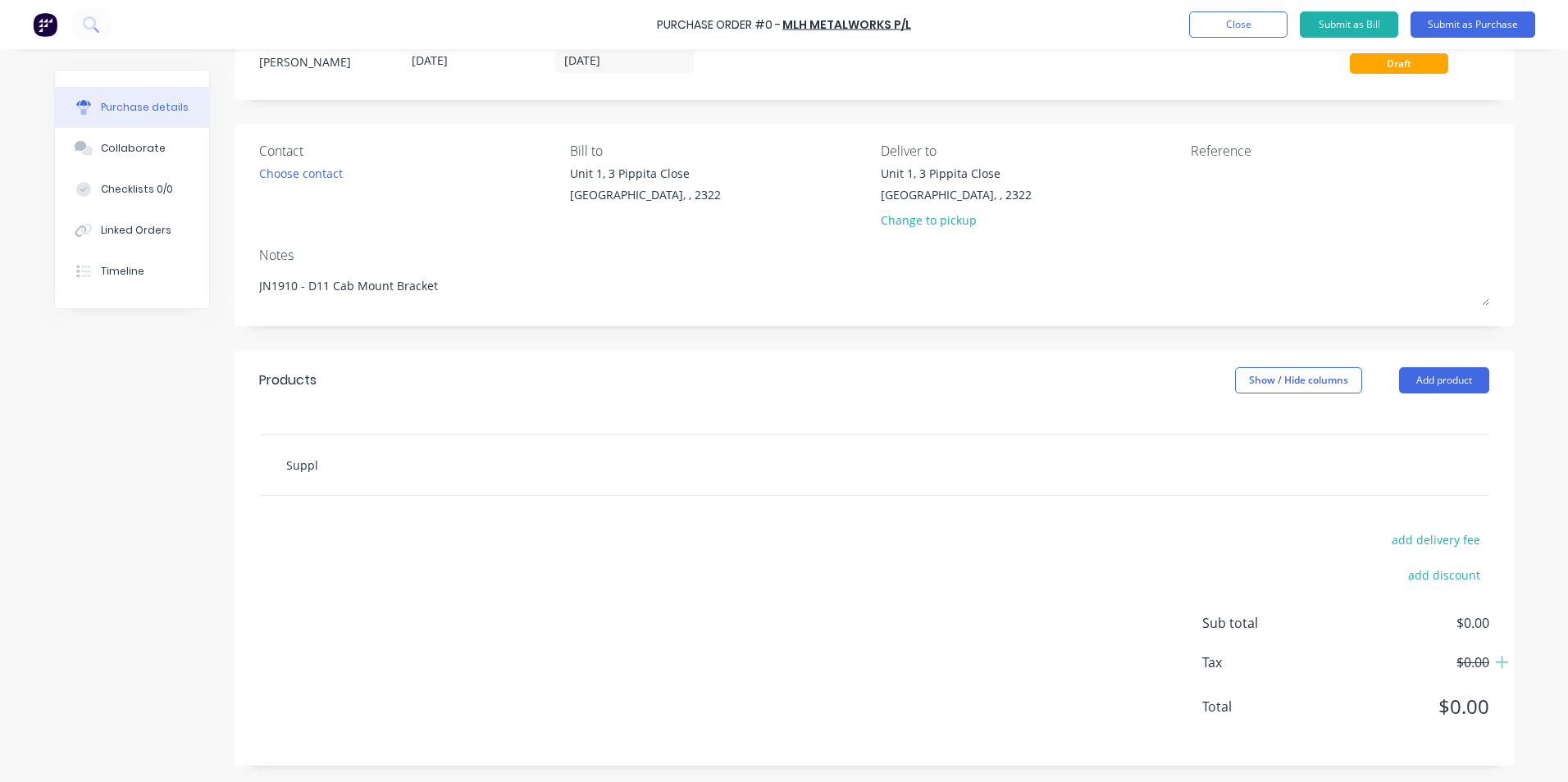
type input "Supply"
type textarea "x"
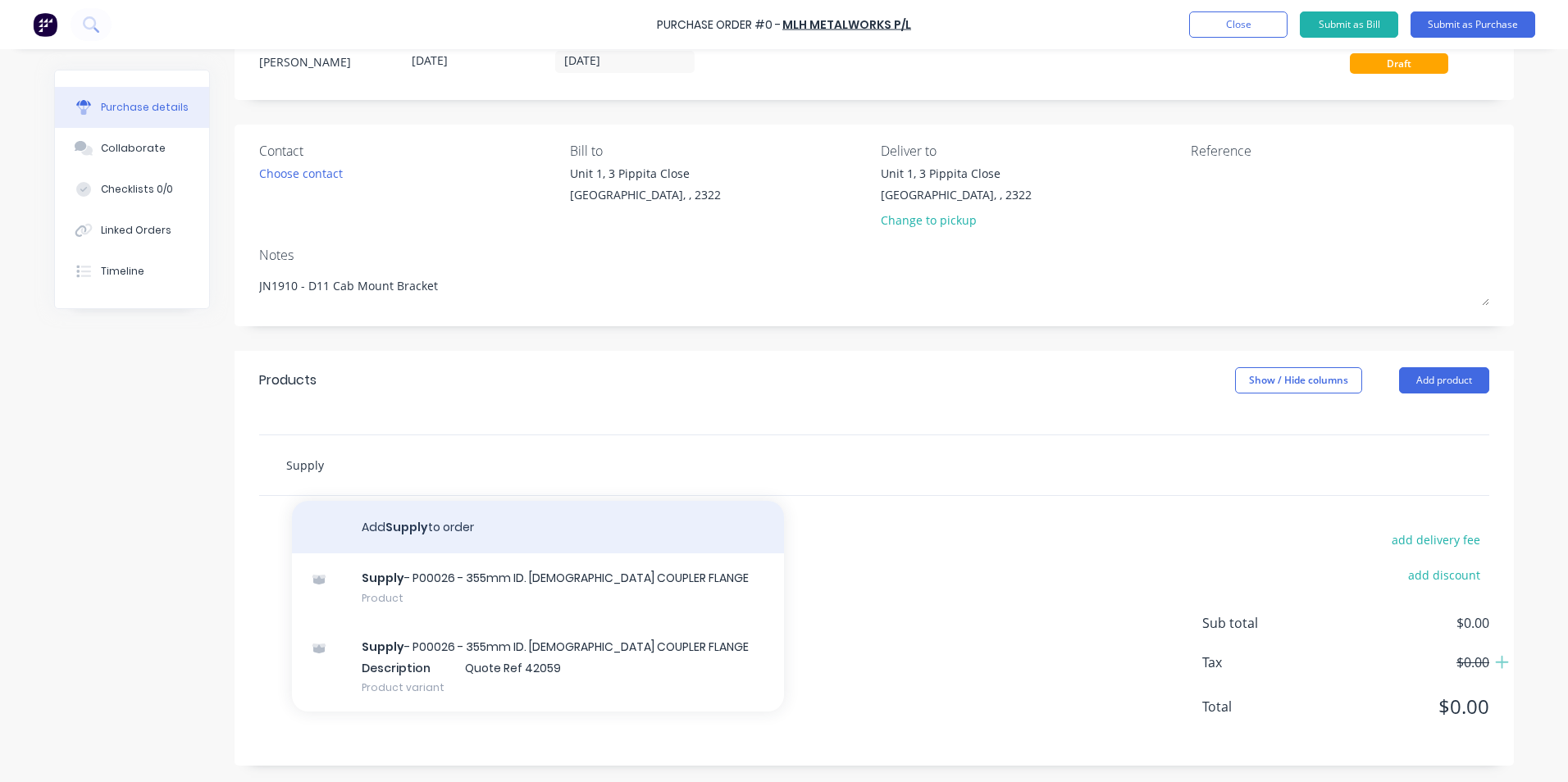
type input "Supply"
click at [408, 522] on button "Add Supply to order" at bounding box center [538, 527] width 492 height 53
type textarea "x"
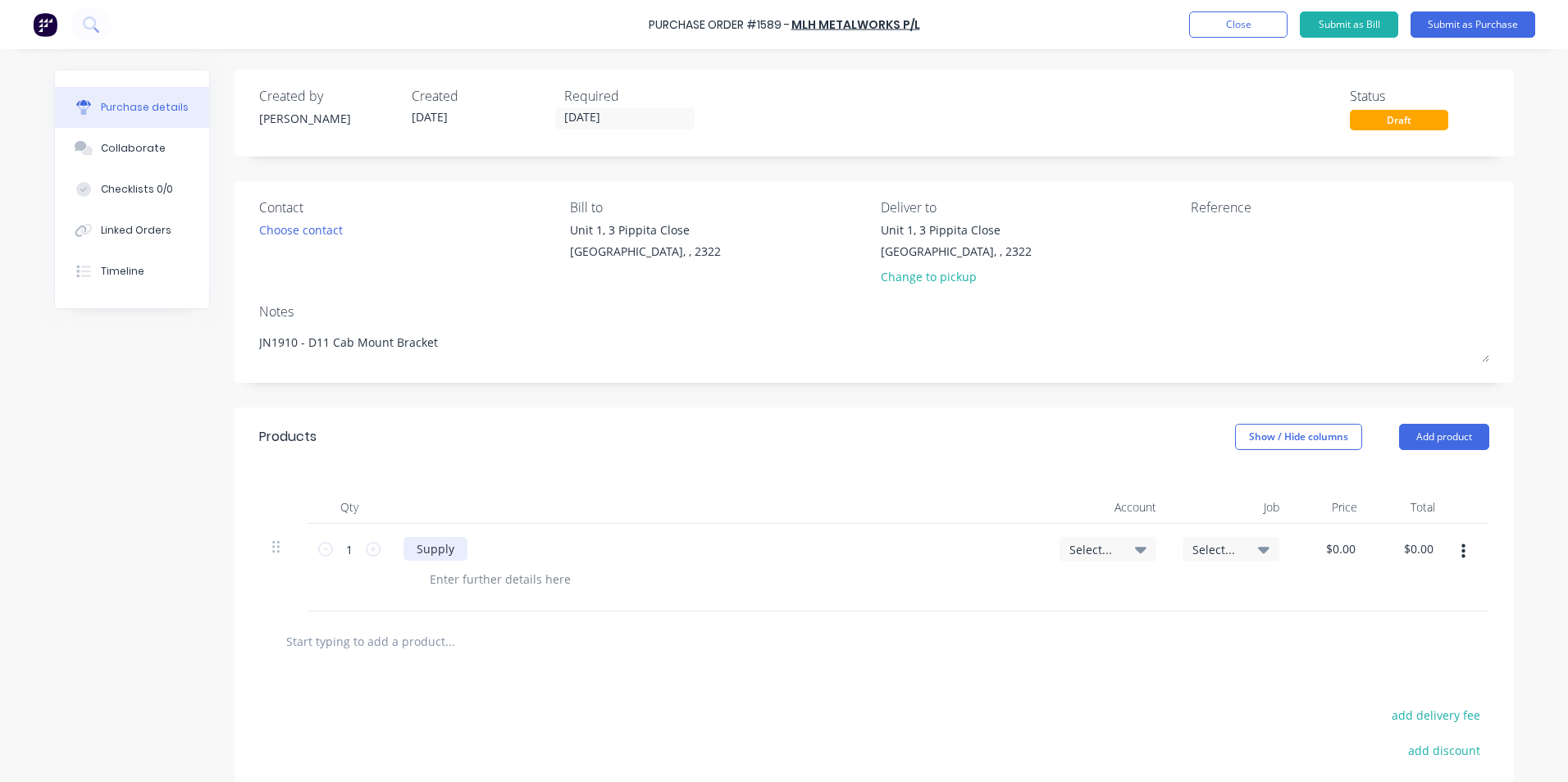
type textarea "x"
click at [454, 547] on div "Supply" at bounding box center [435, 549] width 64 height 24
click at [1097, 548] on span "Select..." at bounding box center [1093, 550] width 49 height 17
type textarea "x"
click at [991, 597] on input at bounding box center [1054, 599] width 168 height 33
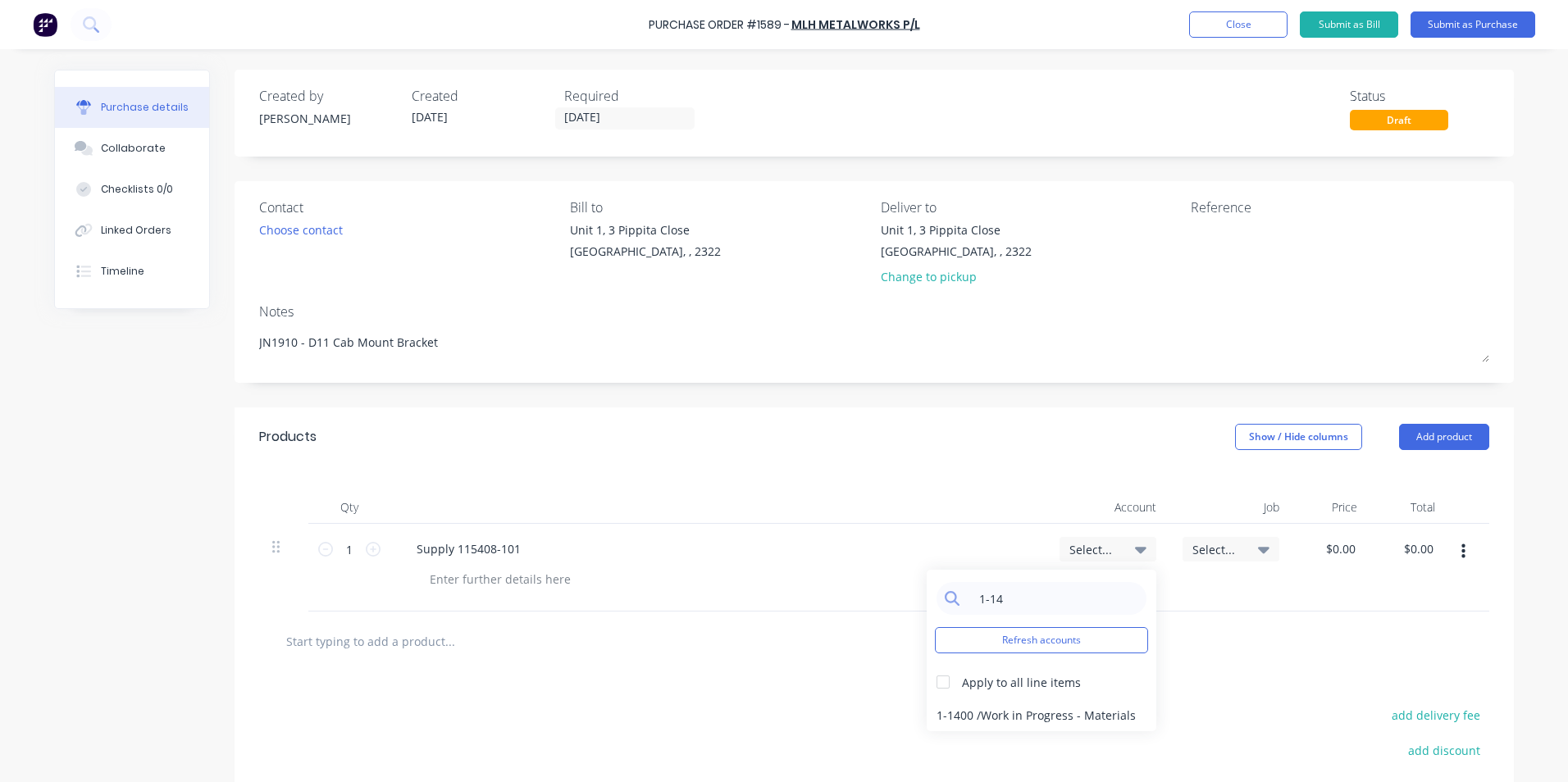
type input "1-14"
click at [1022, 716] on div "1-1400 / Work in Progress - Materials" at bounding box center [1041, 715] width 230 height 33
click at [1216, 546] on span "Select..." at bounding box center [1216, 550] width 49 height 17
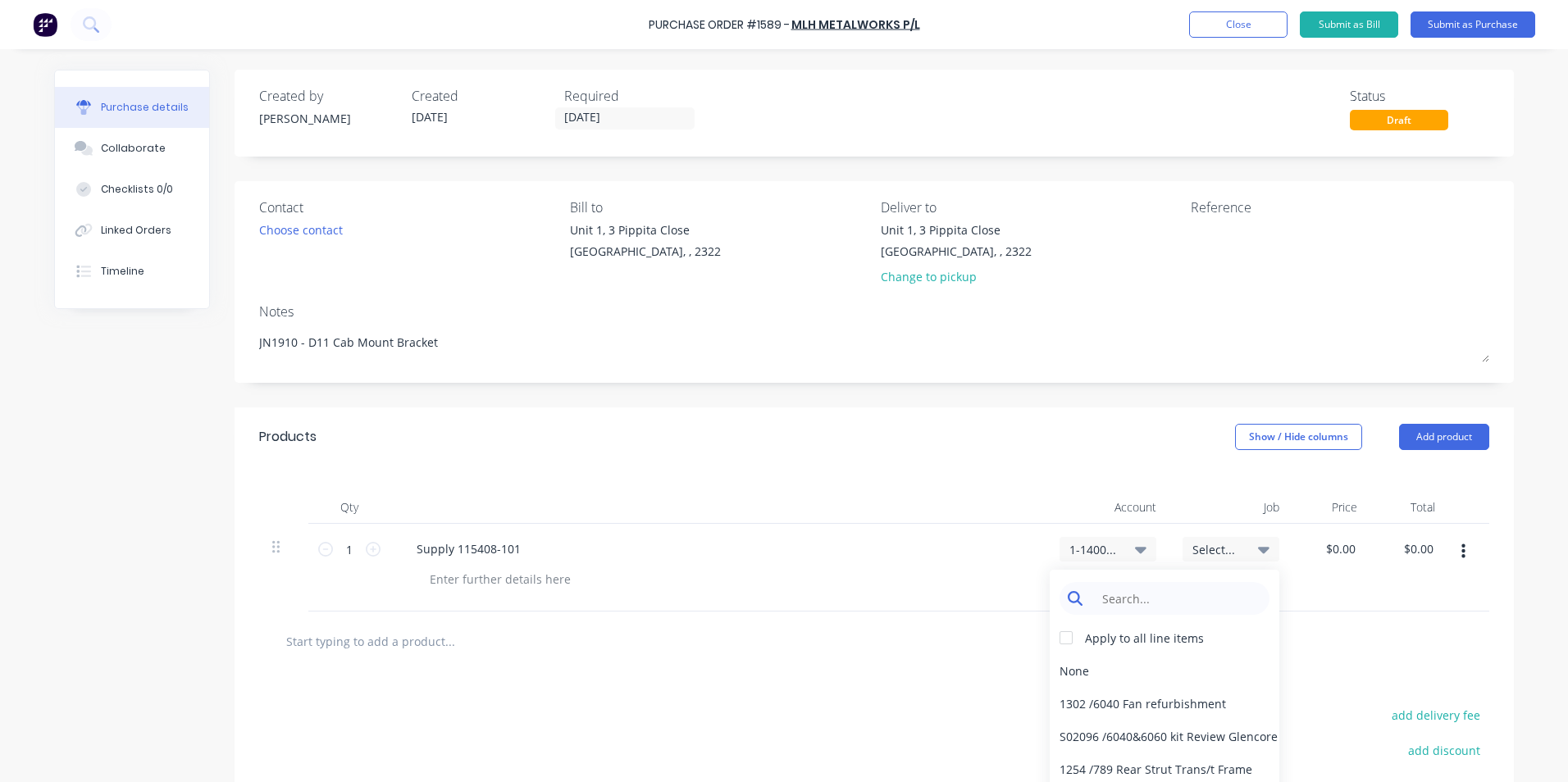
type textarea "x"
click at [1125, 598] on input at bounding box center [1177, 599] width 168 height 33
type input "1910"
click at [1099, 705] on div "1910 / W/Trac-D11 CAB MNT Plate" at bounding box center [1164, 703] width 230 height 33
type textarea "x"
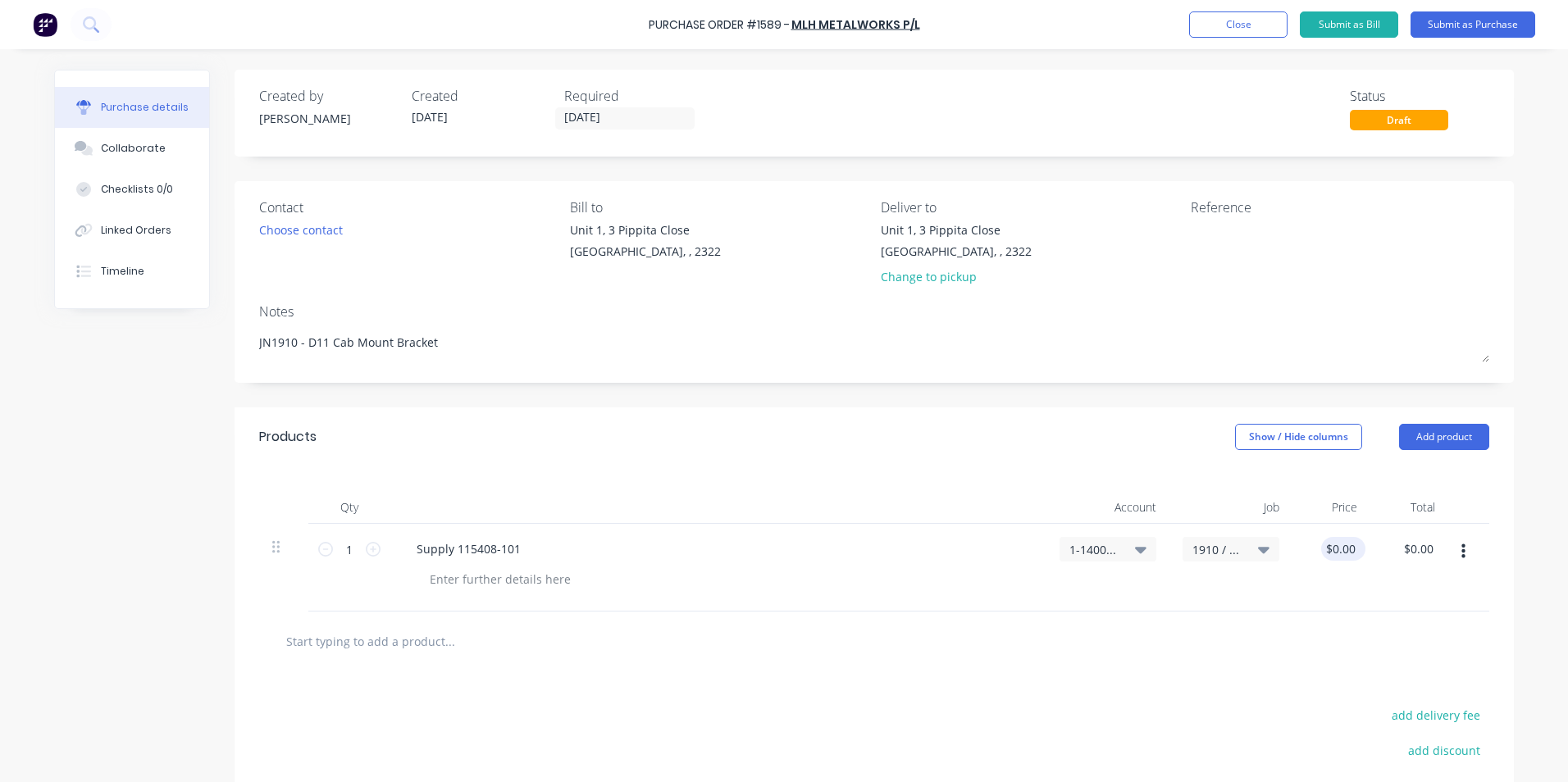
type input "0.00"
click at [1337, 551] on input "0.00" at bounding box center [1339, 549] width 37 height 24
click at [1339, 547] on input "0.00" at bounding box center [1343, 549] width 31 height 24
type textarea "x"
click at [1339, 547] on input "0.00" at bounding box center [1343, 549] width 31 height 24
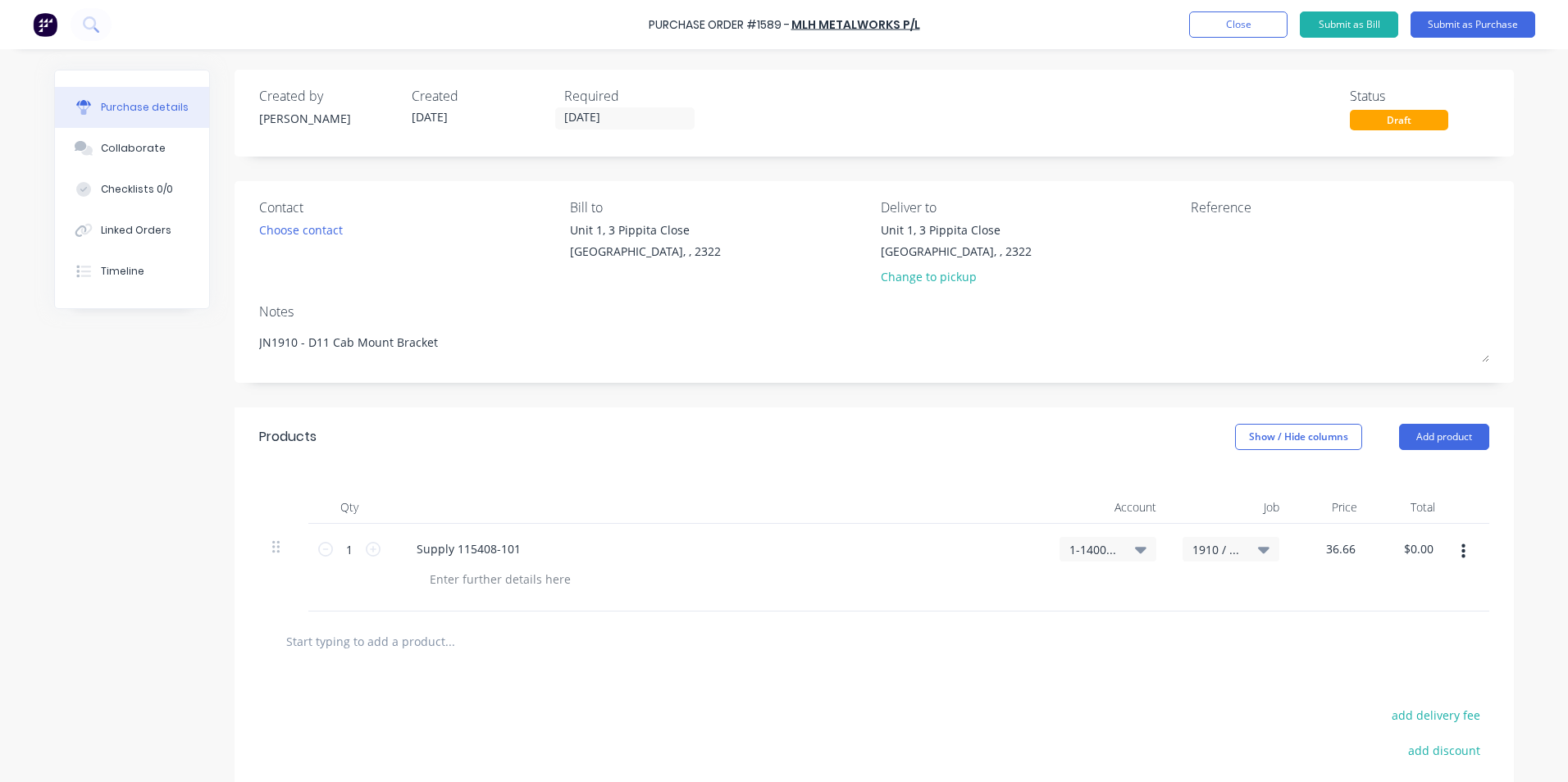
type input "36.66"
type textarea "x"
type input "$36.66"
click at [1326, 576] on div "$36.66 36.66" at bounding box center [1331, 567] width 78 height 87
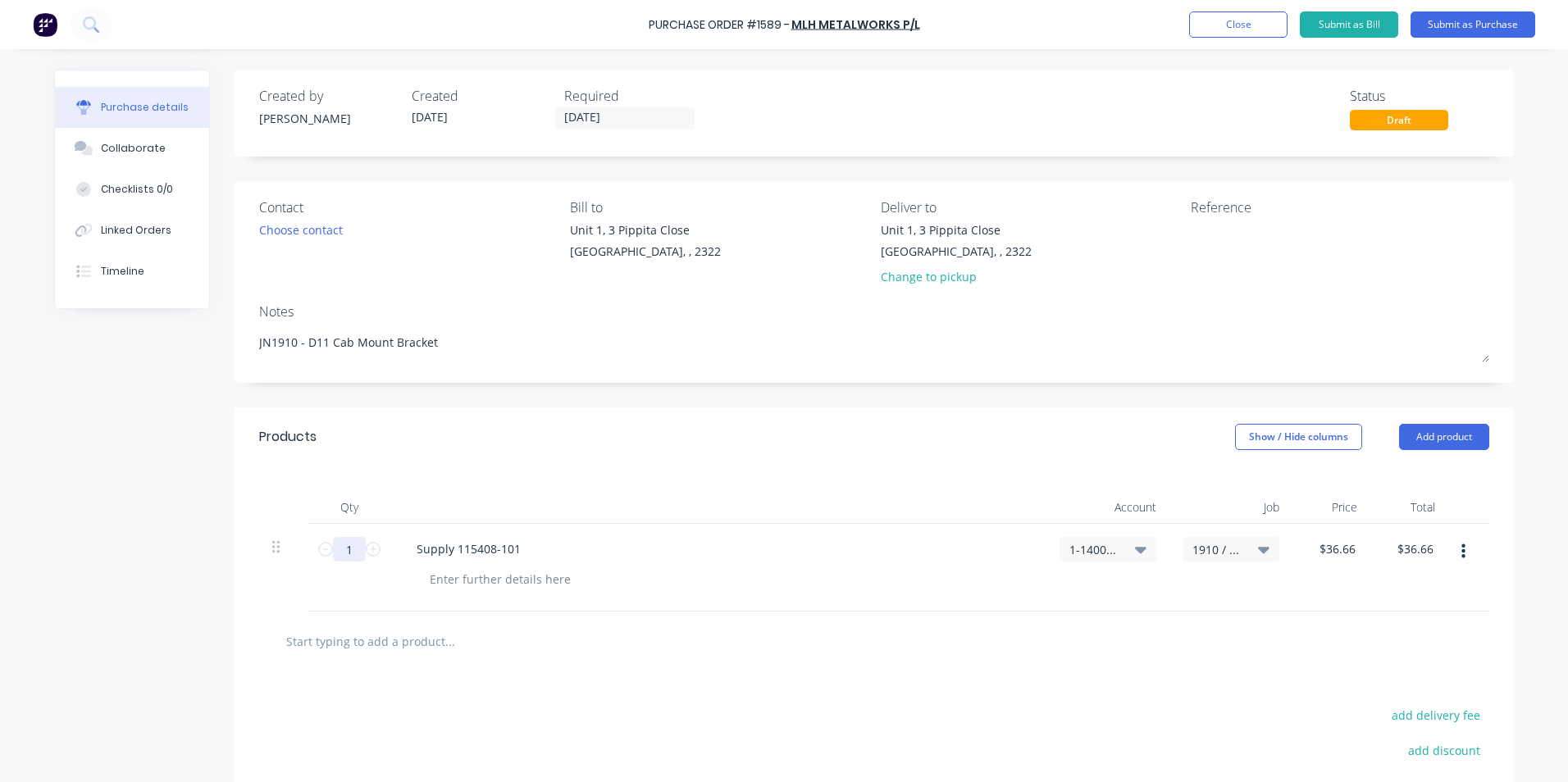
click at [344, 550] on input "1" at bounding box center [350, 550] width 33 height 25
type textarea "x"
type input "4"
type input "$146.64"
type textarea "x"
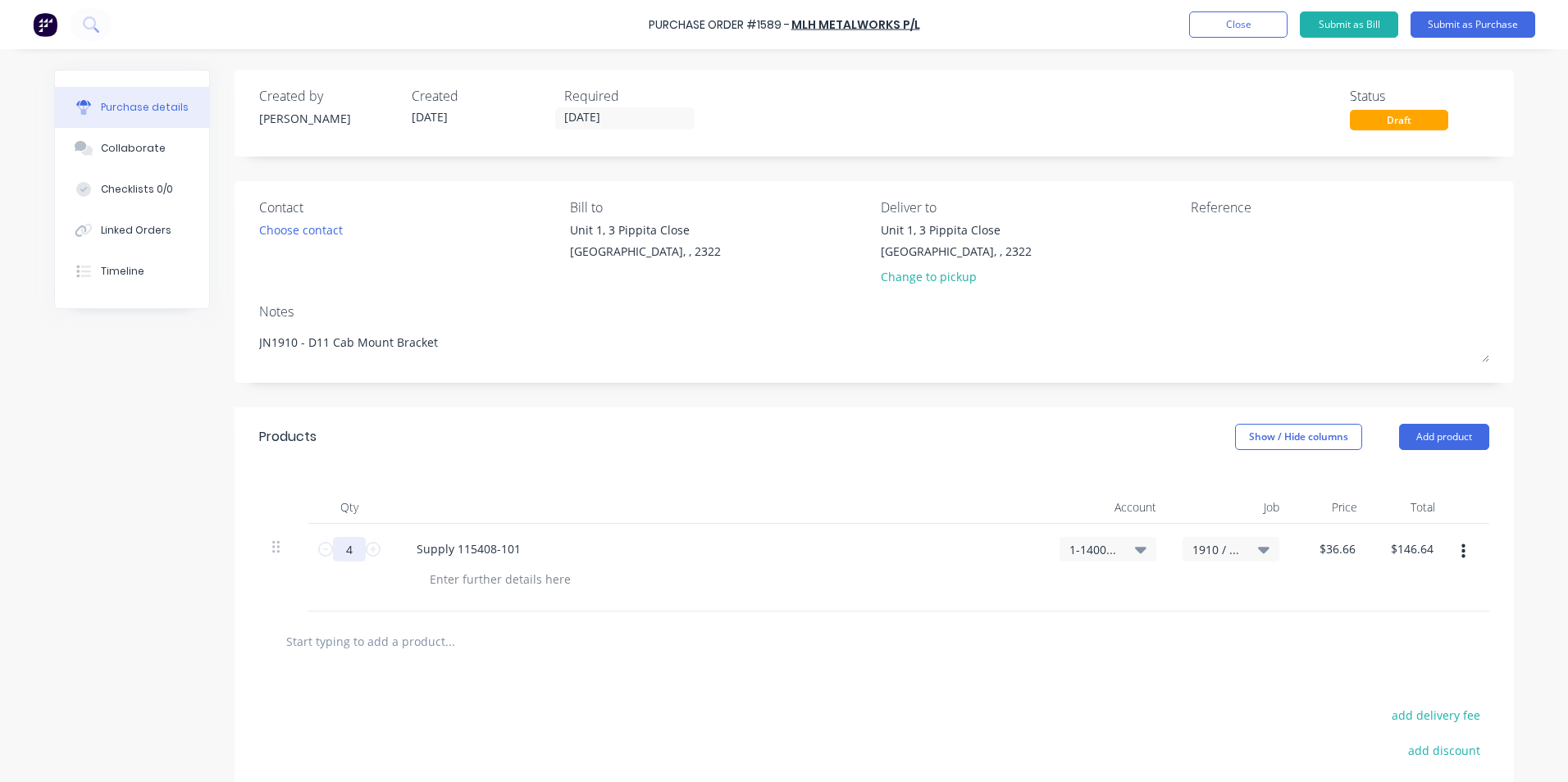
type input "4"
click at [349, 548] on input "4" at bounding box center [350, 550] width 33 height 25
type textarea "x"
type input "5"
type input "$183.30"
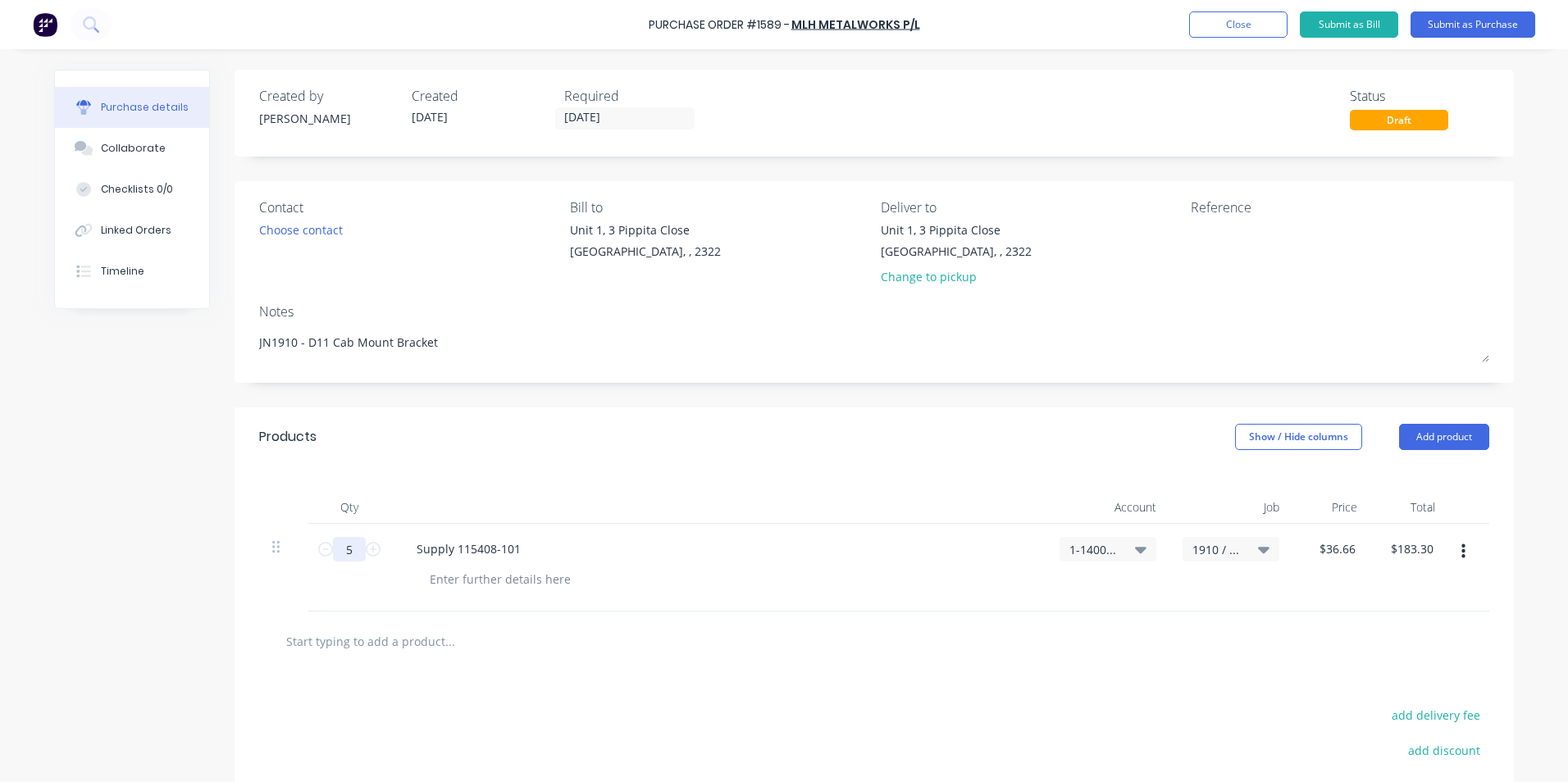
type textarea "x"
type input "5"
click at [357, 593] on div "5 5" at bounding box center [349, 567] width 82 height 87
click at [455, 580] on div at bounding box center [501, 579] width 167 height 24
type textarea "x"
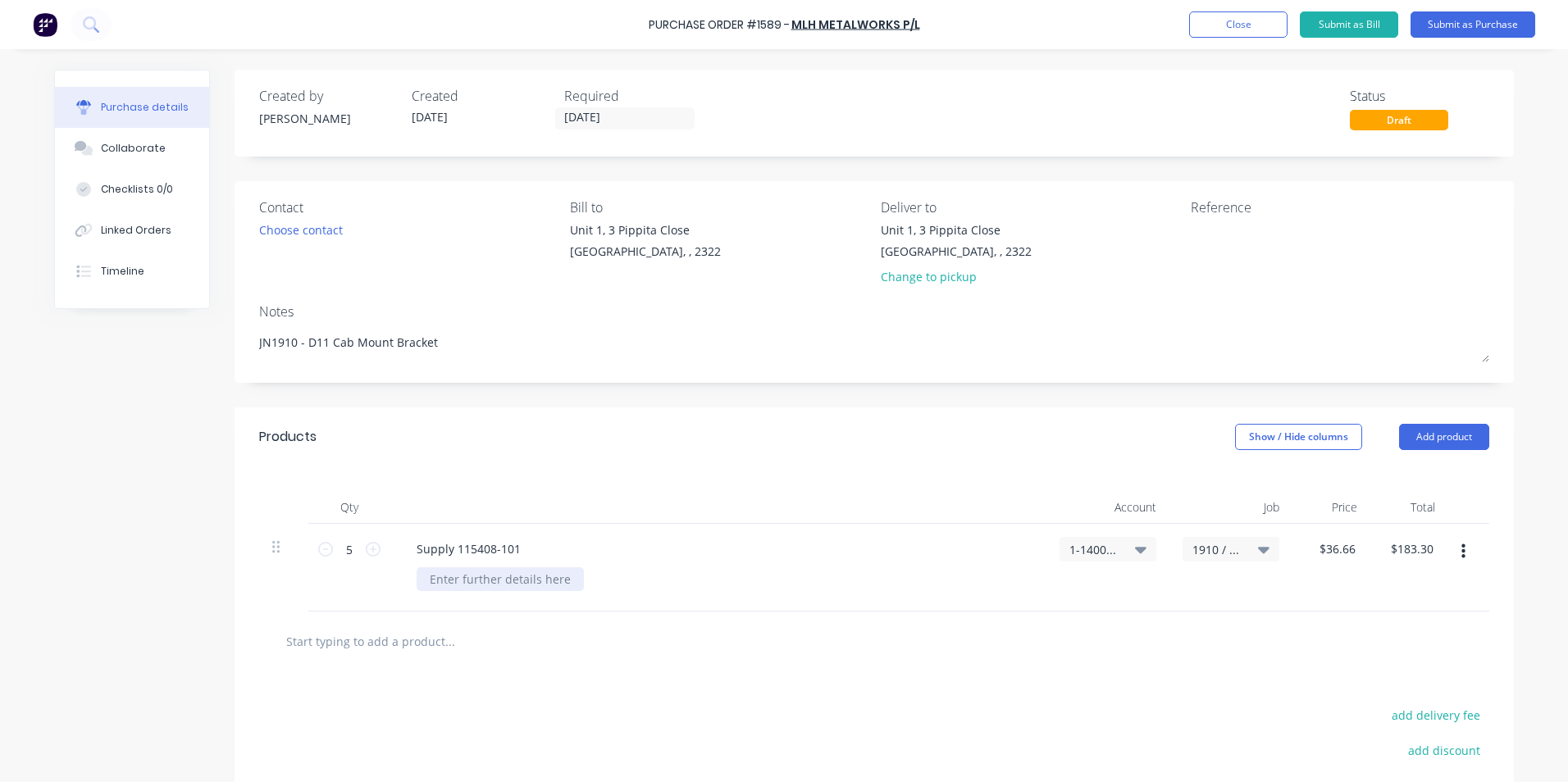
click at [448, 574] on div at bounding box center [501, 579] width 167 height 24
click at [1469, 25] on button "Submit as Purchase" at bounding box center [1473, 24] width 125 height 26
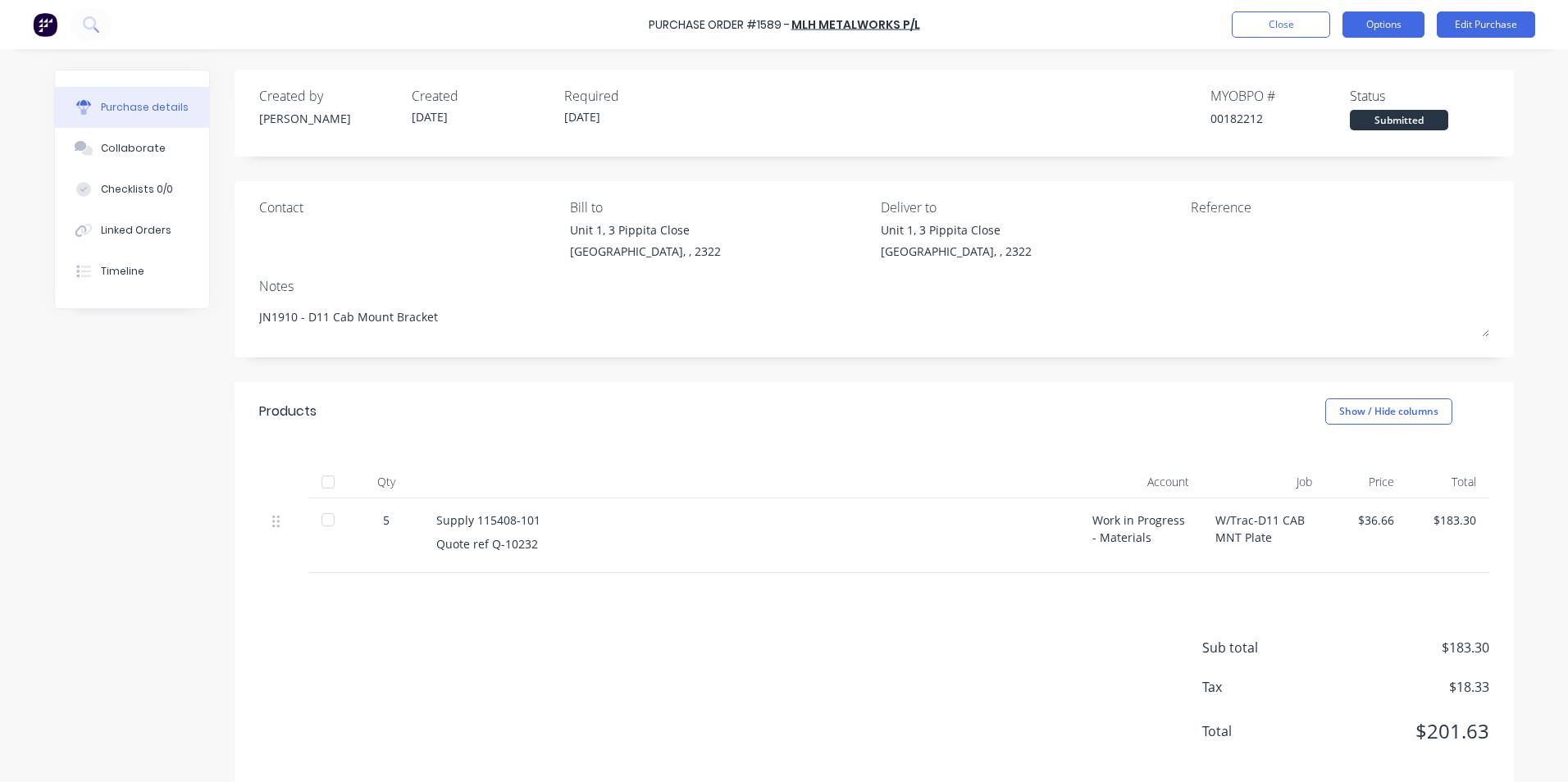
click at [1364, 25] on button "Options" at bounding box center [1383, 24] width 82 height 26
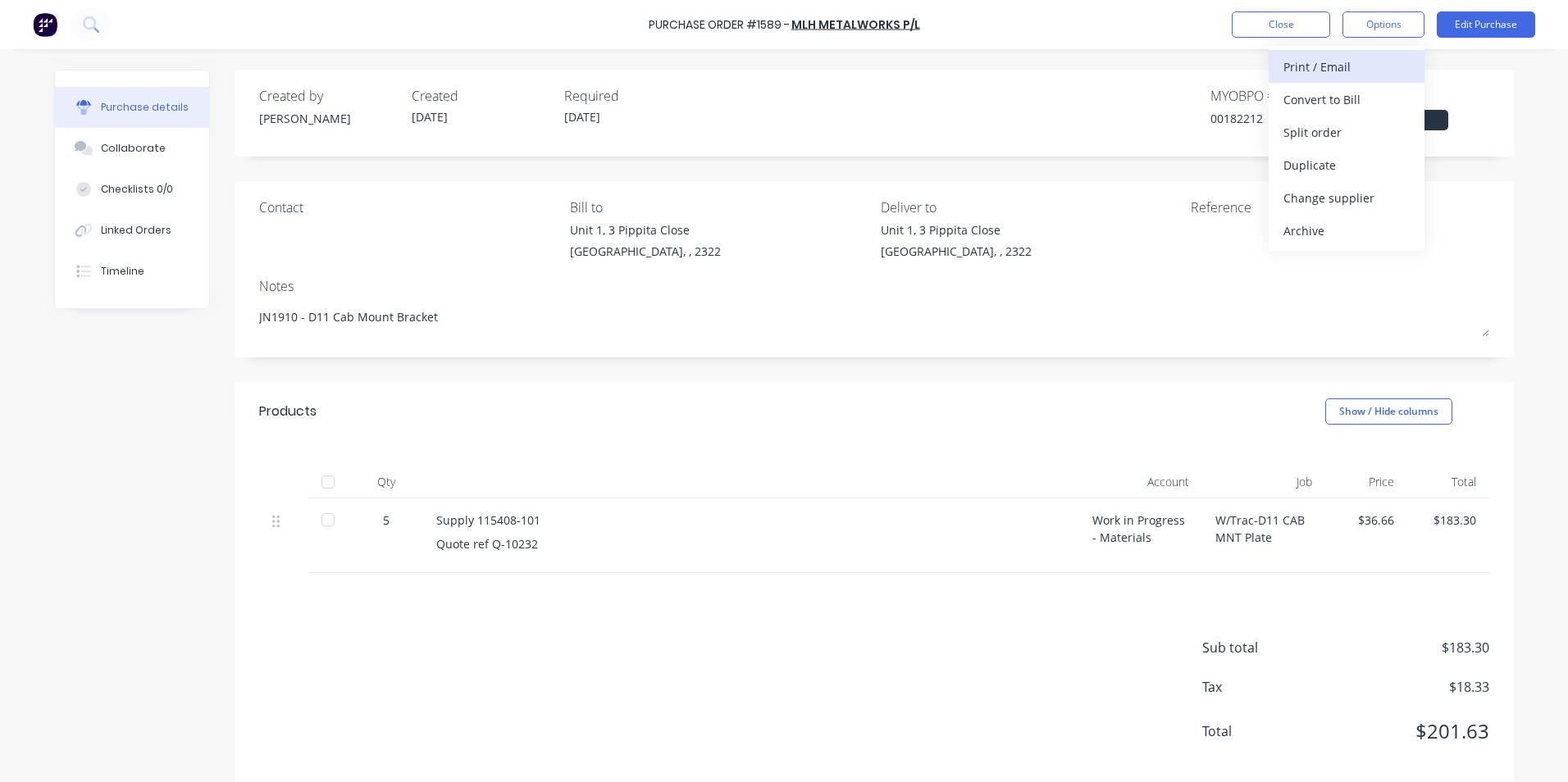
click at [1326, 63] on div "Print / Email" at bounding box center [1346, 66] width 126 height 24
click at [1325, 98] on div "With pricing" at bounding box center [1346, 99] width 126 height 24
type textarea "x"
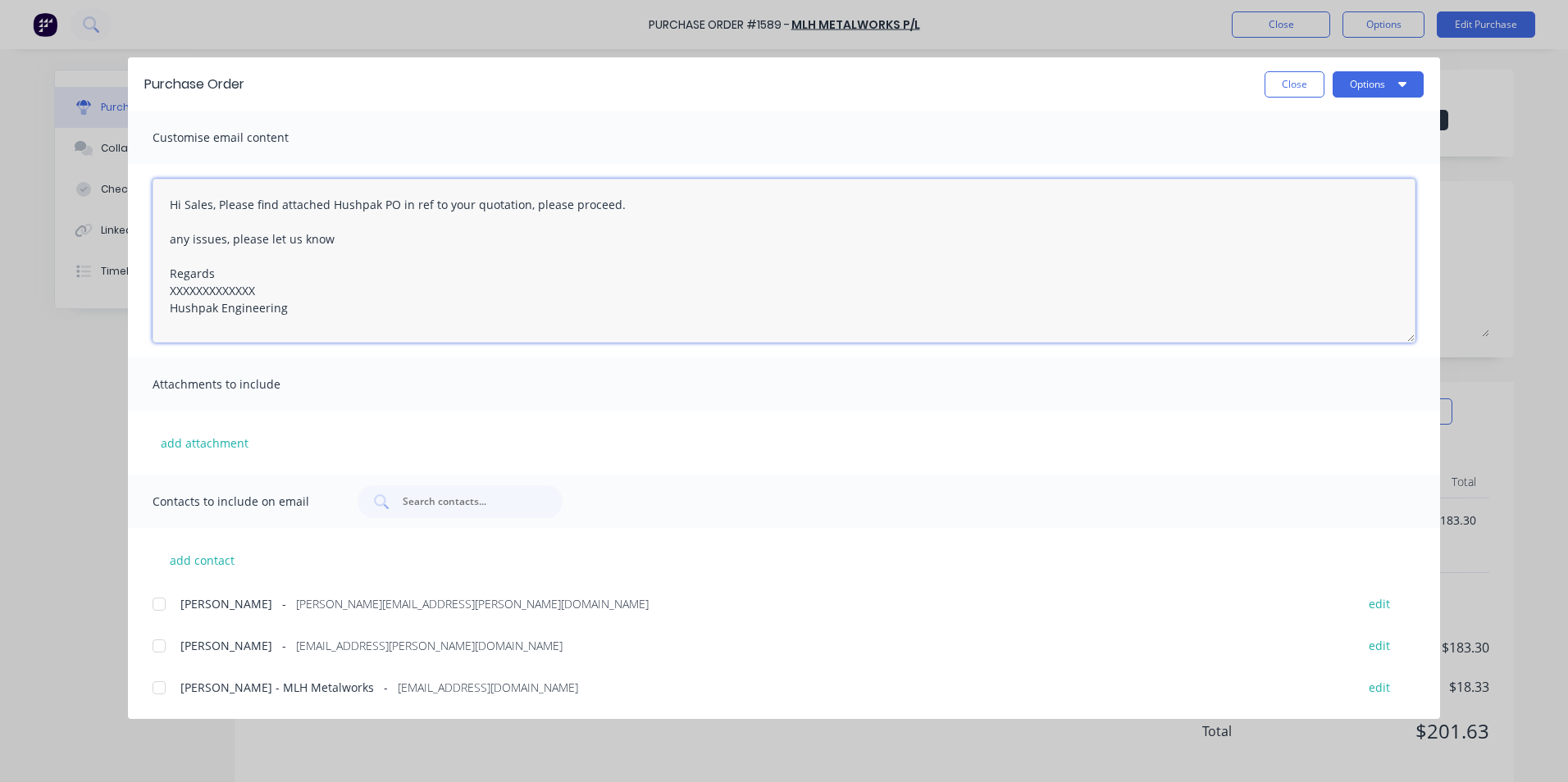
drag, startPoint x: 264, startPoint y: 288, endPoint x: 120, endPoint y: 287, distance: 144.0
click at [120, 287] on div "Purchase Order Close Options Customise email content Hi Sales, Please find atta…" at bounding box center [784, 391] width 1568 height 782
drag, startPoint x: 170, startPoint y: 202, endPoint x: 210, endPoint y: 207, distance: 40.3
click at [210, 207] on textarea "Hi Sales, Please find attached Hushpak PO in ref to your quotation, please proc…" at bounding box center [784, 260] width 1263 height 164
click at [680, 205] on textarea "Hey [PERSON_NAME], Please find attached Hushpak PO in ref to your quotation, no…" at bounding box center [784, 260] width 1263 height 164
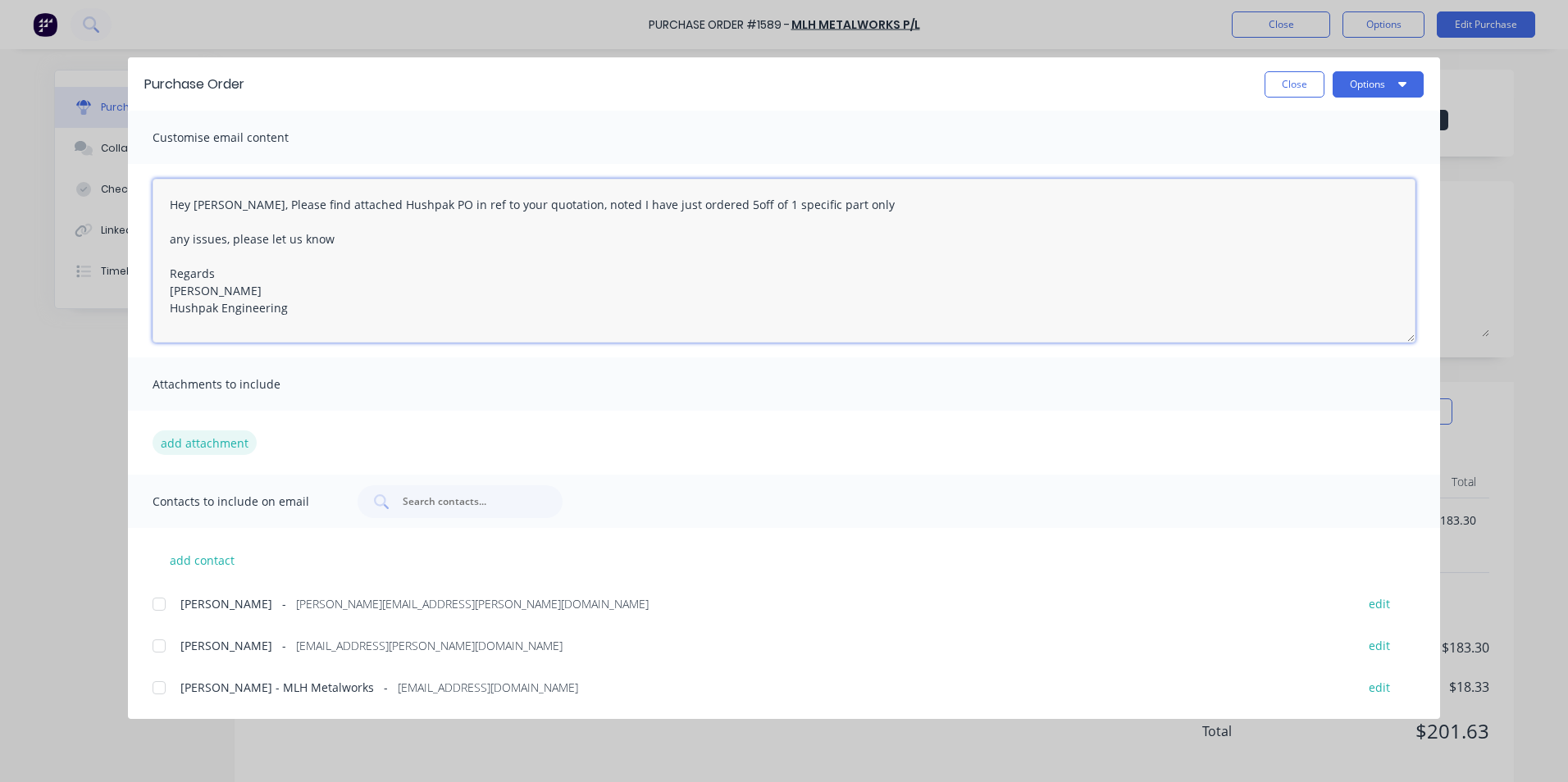
type textarea "Hey [PERSON_NAME], Please find attached Hushpak PO in ref to your quotation, no…"
click at [227, 438] on button "add attachment" at bounding box center [205, 443] width 104 height 25
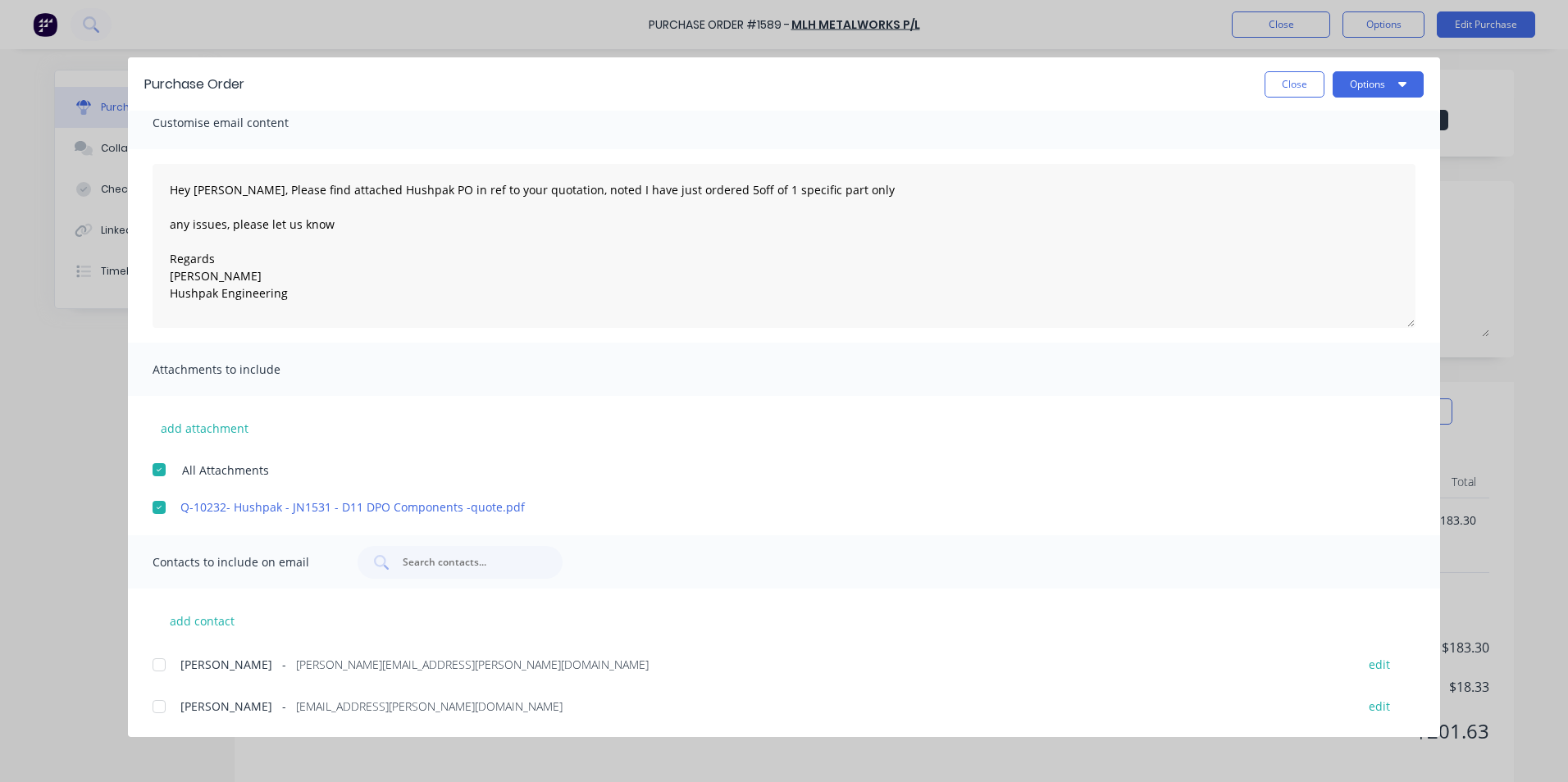
scroll to position [58, 0]
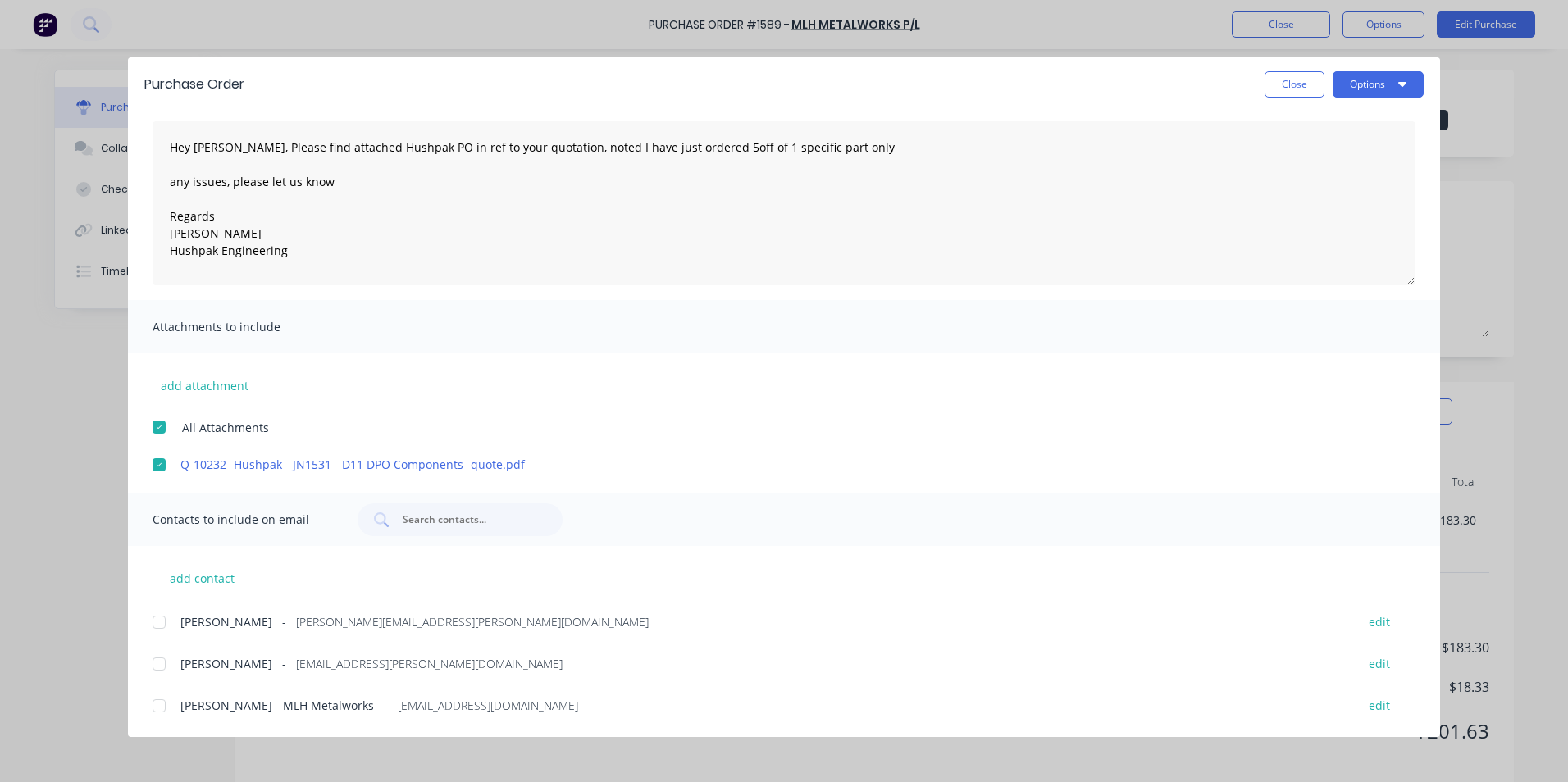
click at [161, 620] on div at bounding box center [159, 623] width 33 height 33
click at [161, 706] on div at bounding box center [159, 706] width 33 height 33
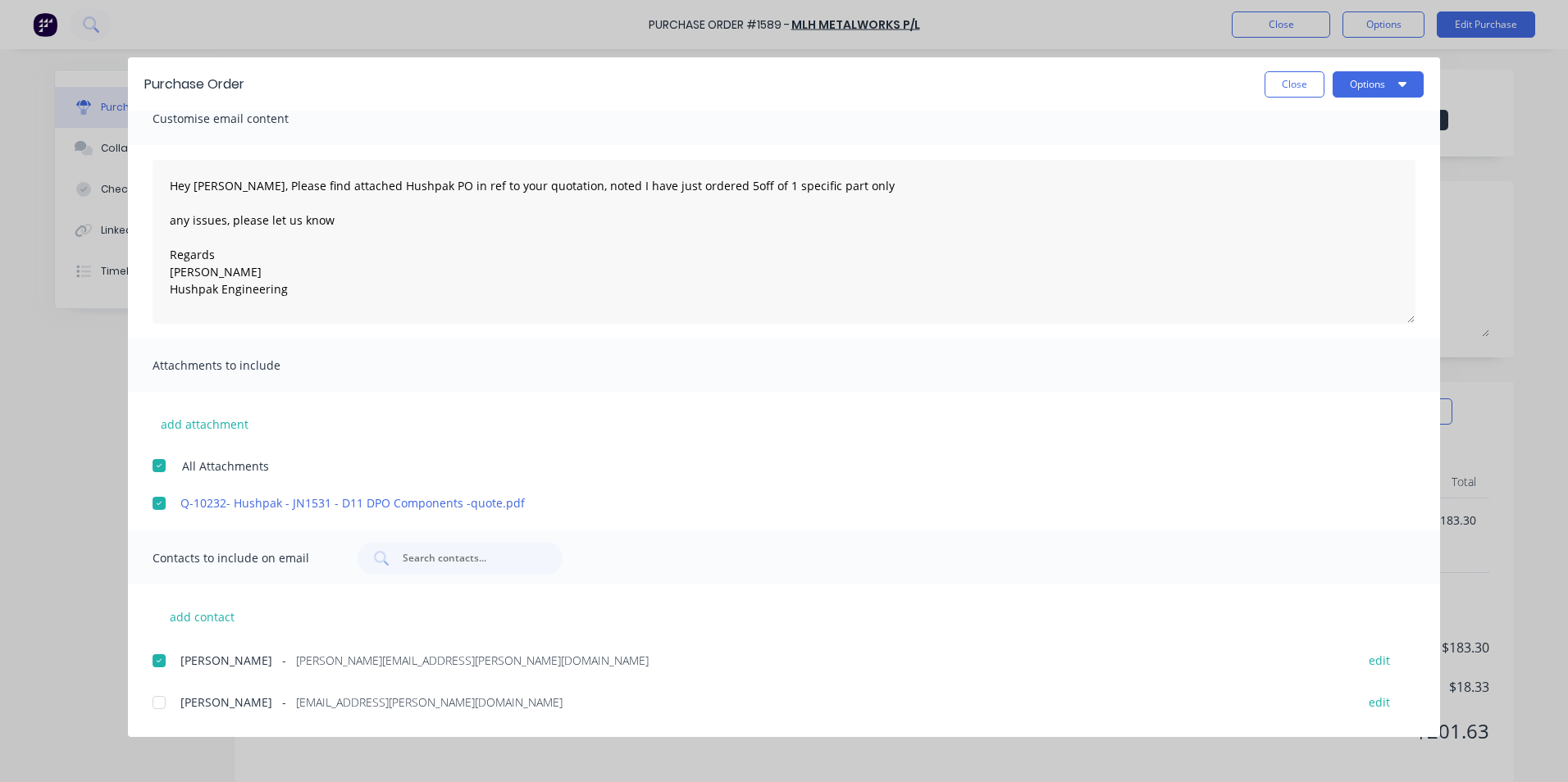
scroll to position [0, 0]
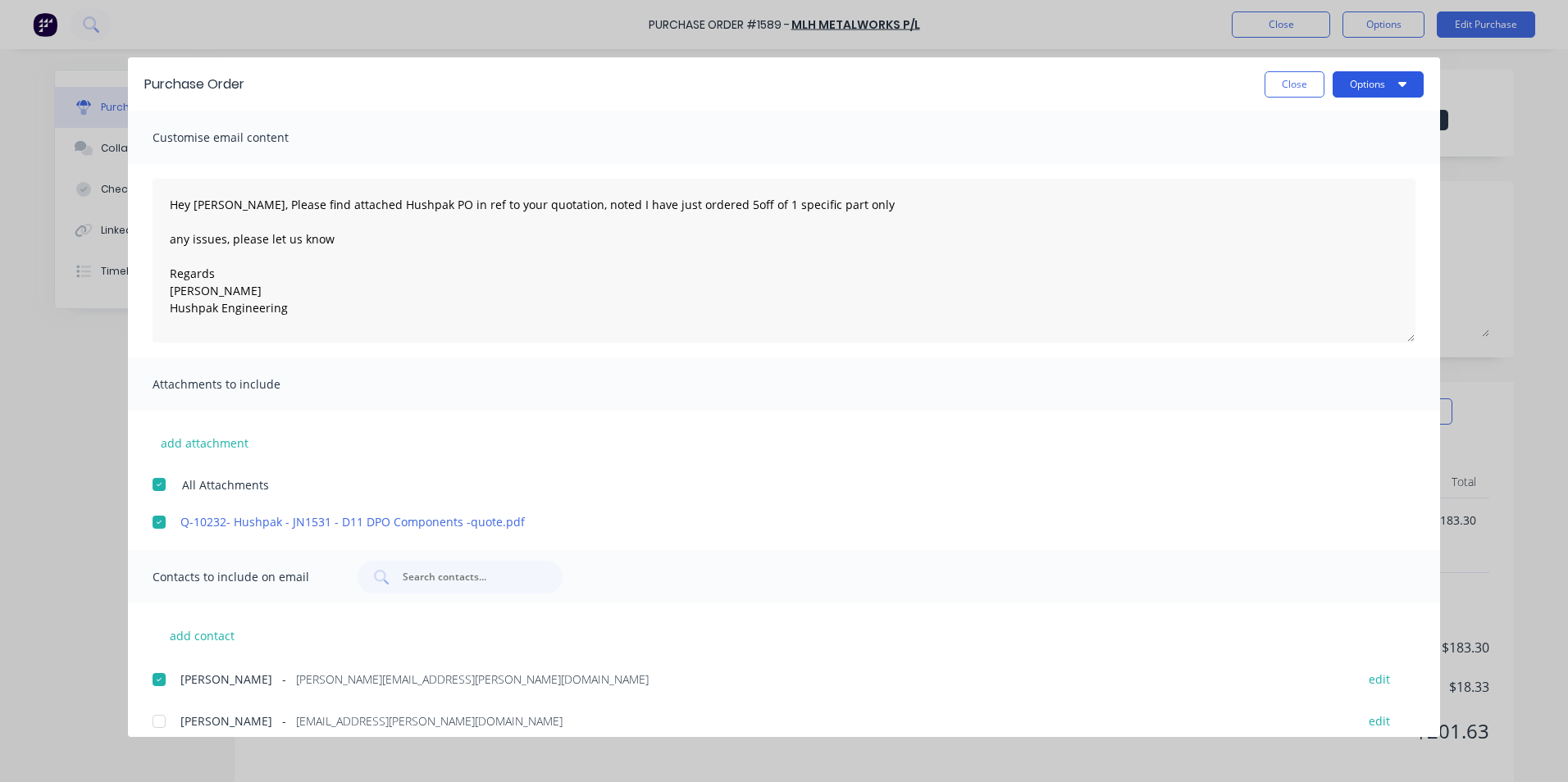
click at [1377, 82] on button "Options" at bounding box center [1378, 84] width 91 height 26
click at [1300, 188] on div "Email" at bounding box center [1345, 191] width 126 height 24
click at [1304, 82] on button "Close" at bounding box center [1294, 84] width 60 height 26
type textarea "x"
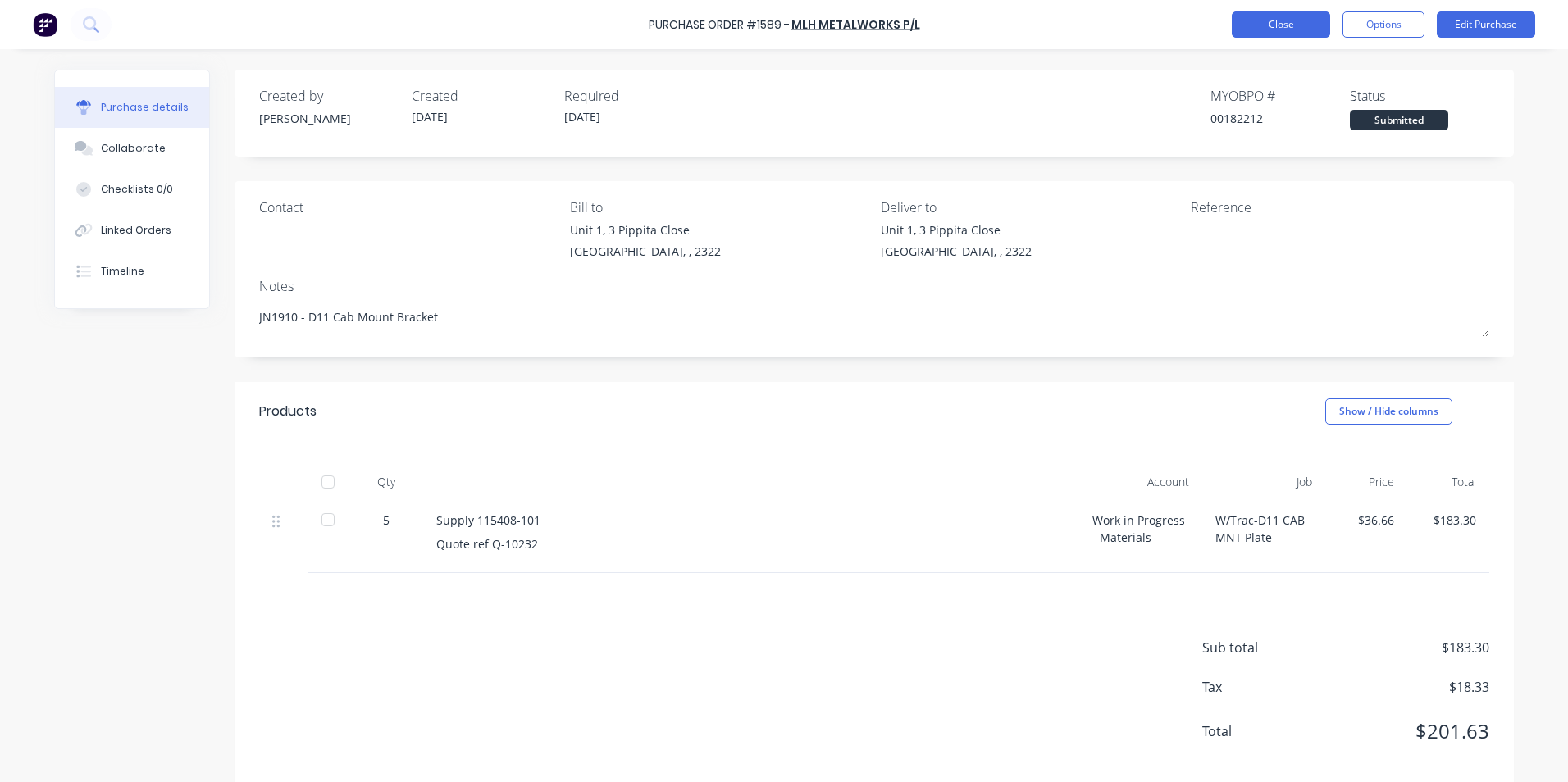
click at [1289, 24] on button "Close" at bounding box center [1281, 24] width 98 height 26
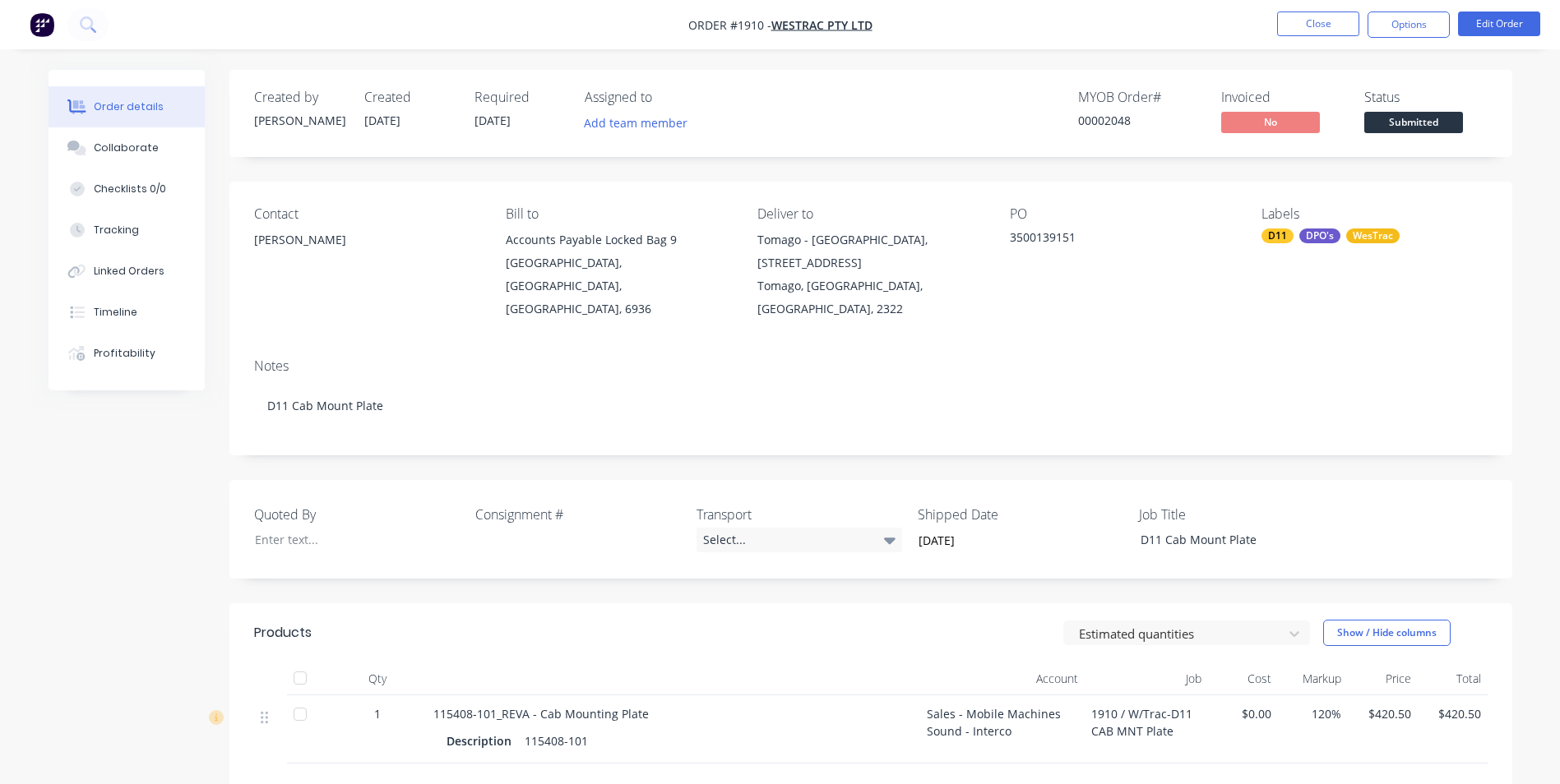
scroll to position [165, 0]
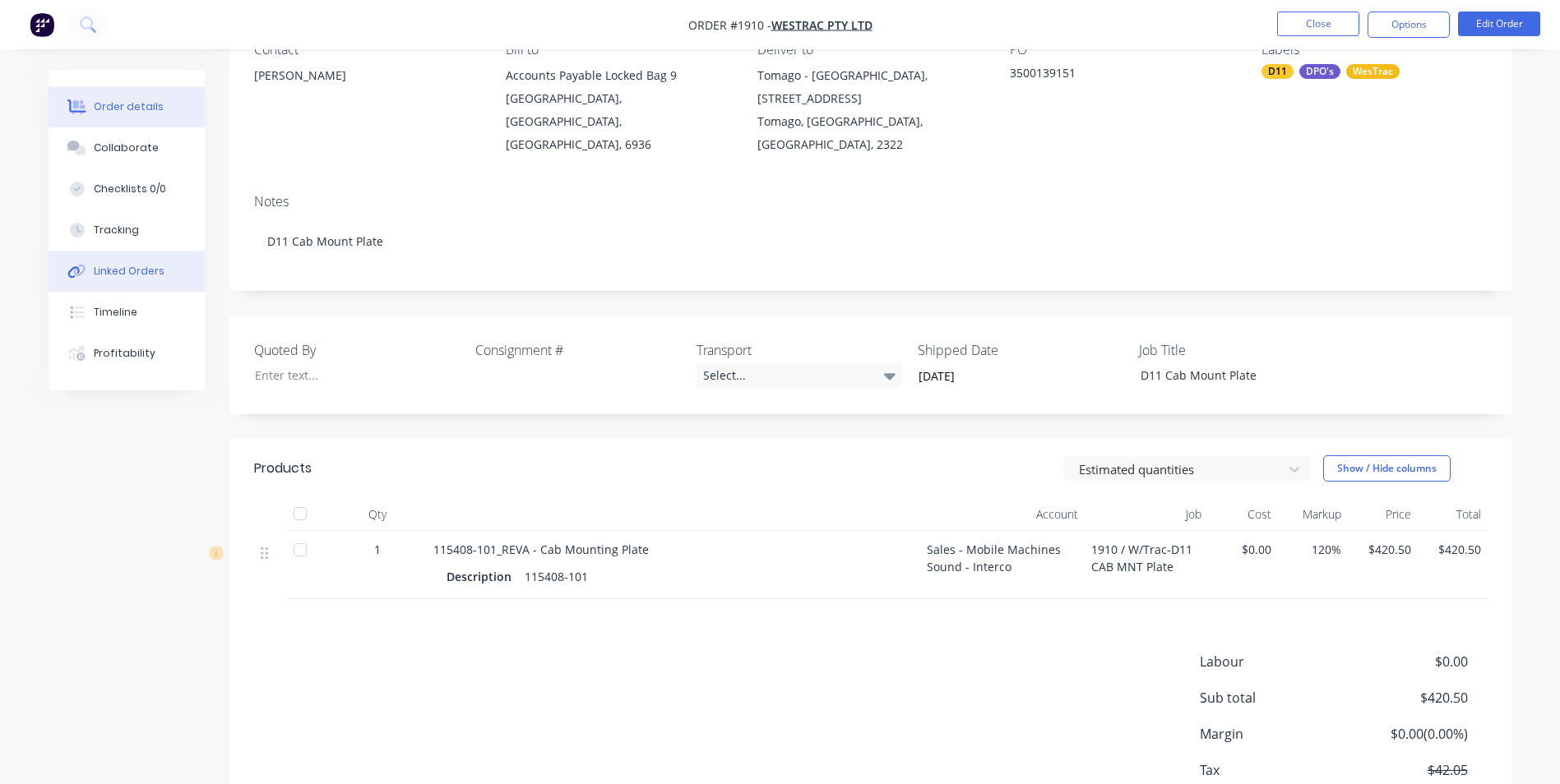
click at [149, 268] on div "Linked Orders" at bounding box center [128, 271] width 70 height 14
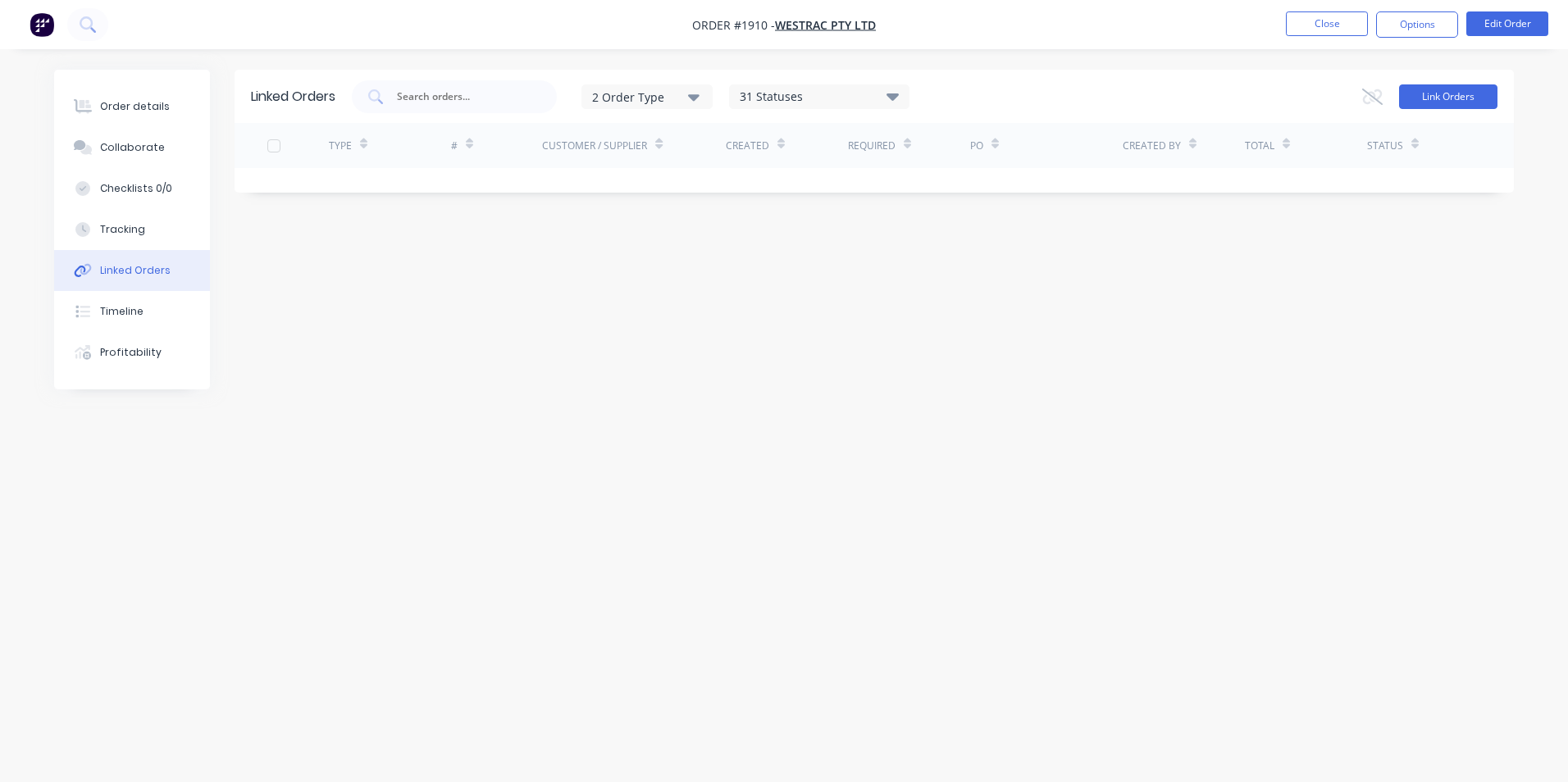
click at [1455, 98] on button "Link Orders" at bounding box center [1448, 97] width 98 height 25
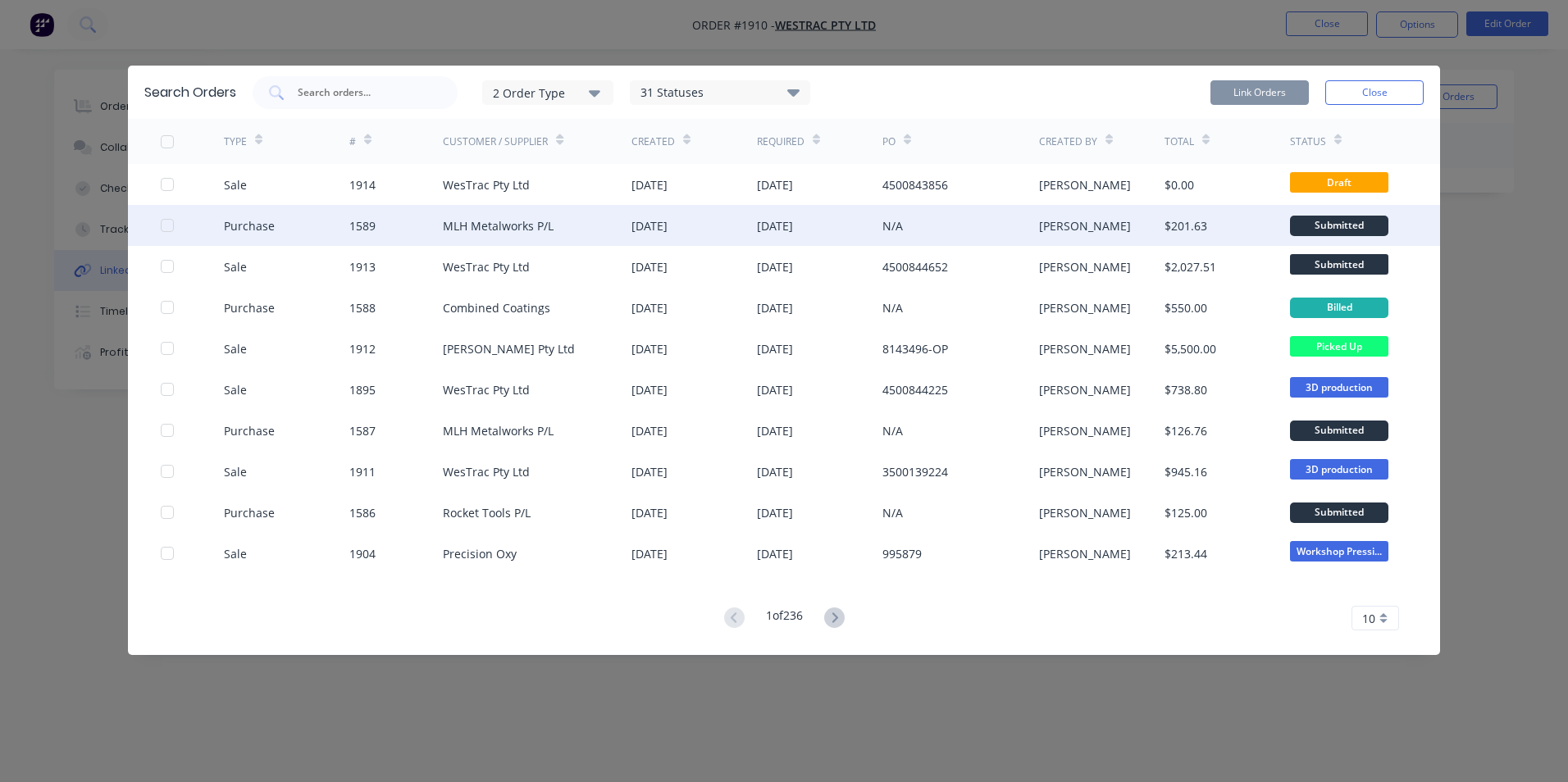
click at [167, 221] on div at bounding box center [167, 226] width 33 height 33
click at [1259, 87] on button "Link Orders" at bounding box center [1260, 93] width 98 height 25
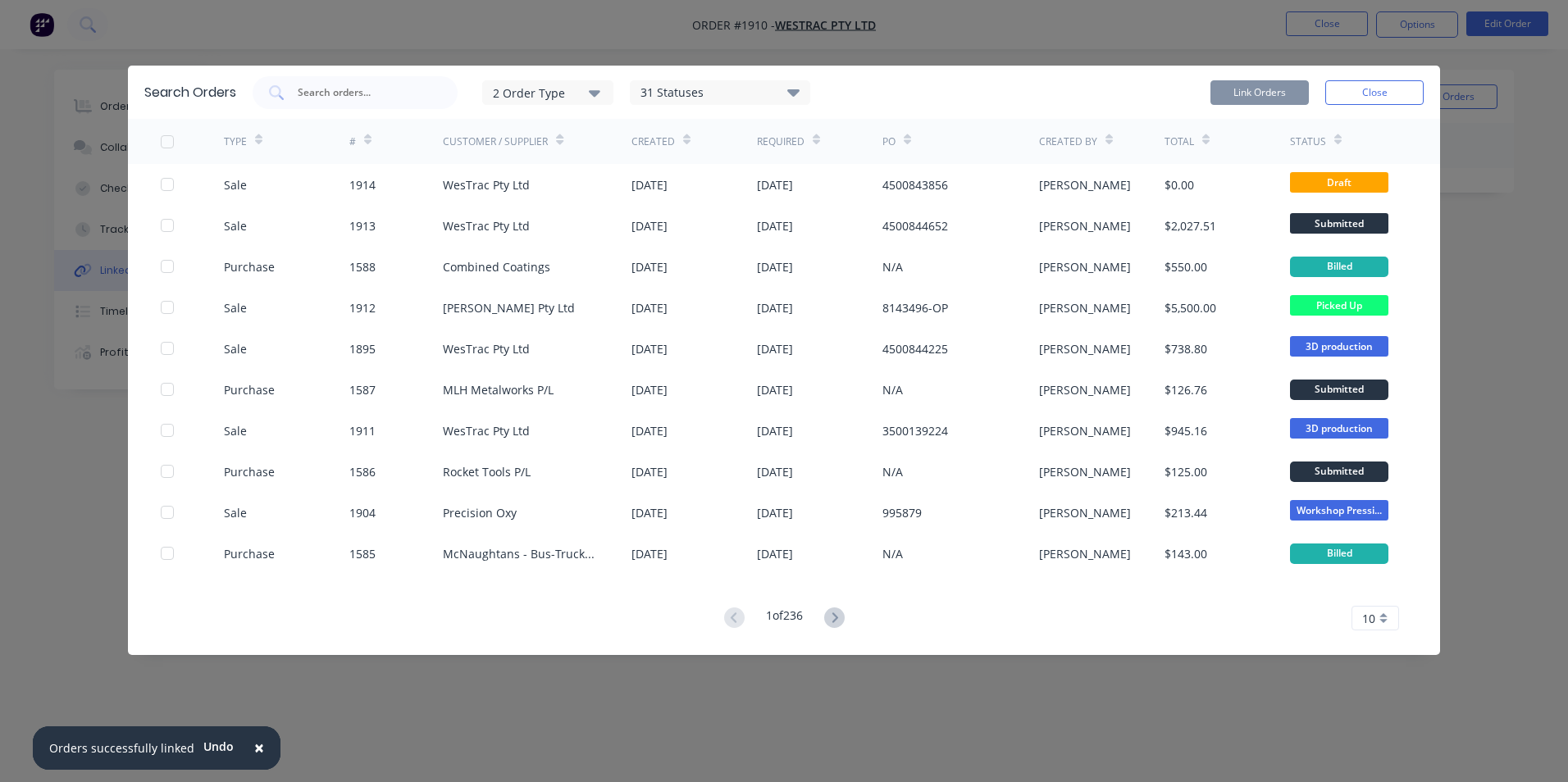
drag, startPoint x: 1382, startPoint y: 86, endPoint x: 1393, endPoint y: 86, distance: 11.0
click at [1382, 86] on button "Close" at bounding box center [1375, 93] width 98 height 25
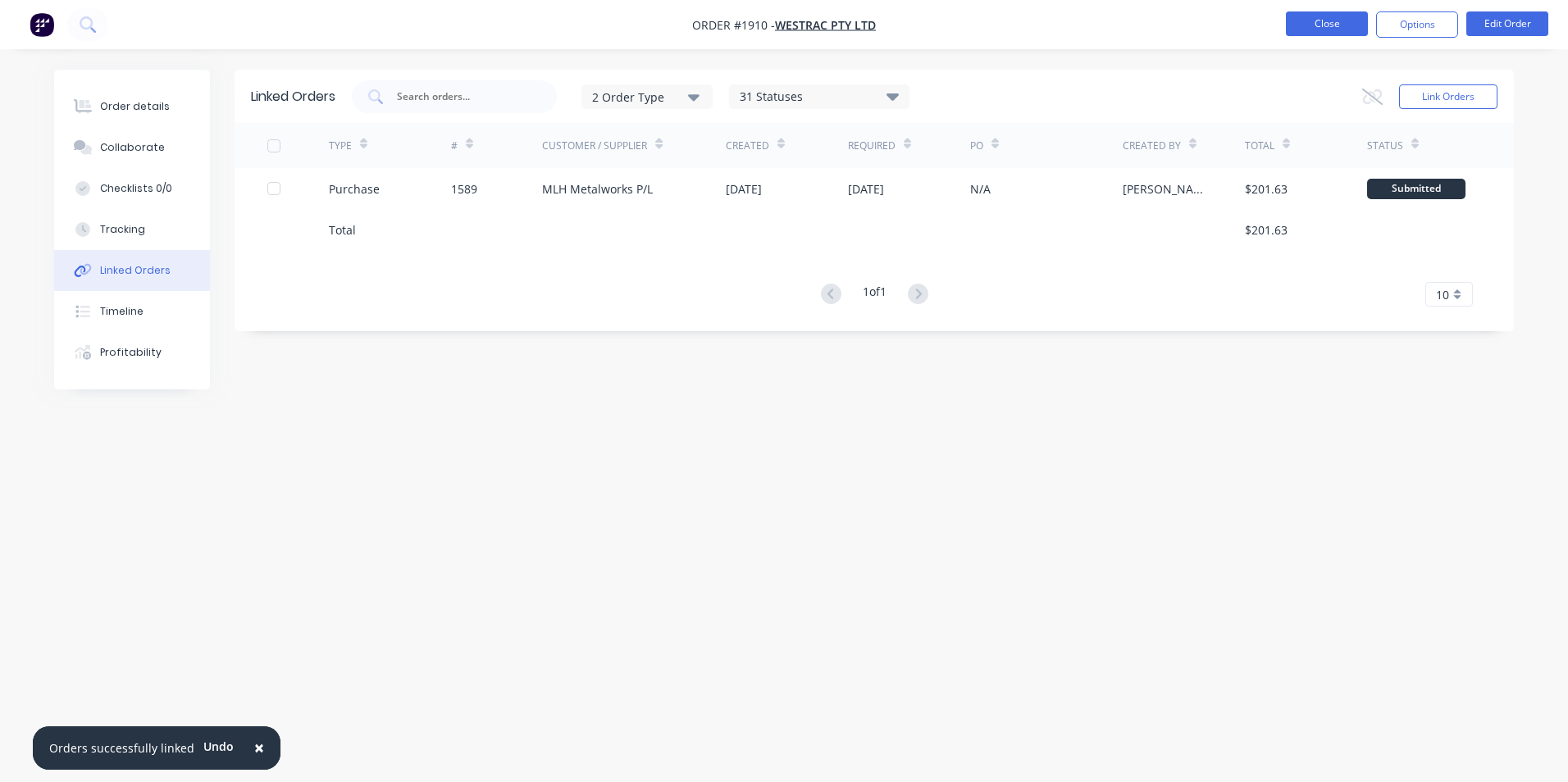
click at [1332, 25] on button "Close" at bounding box center [1327, 24] width 82 height 25
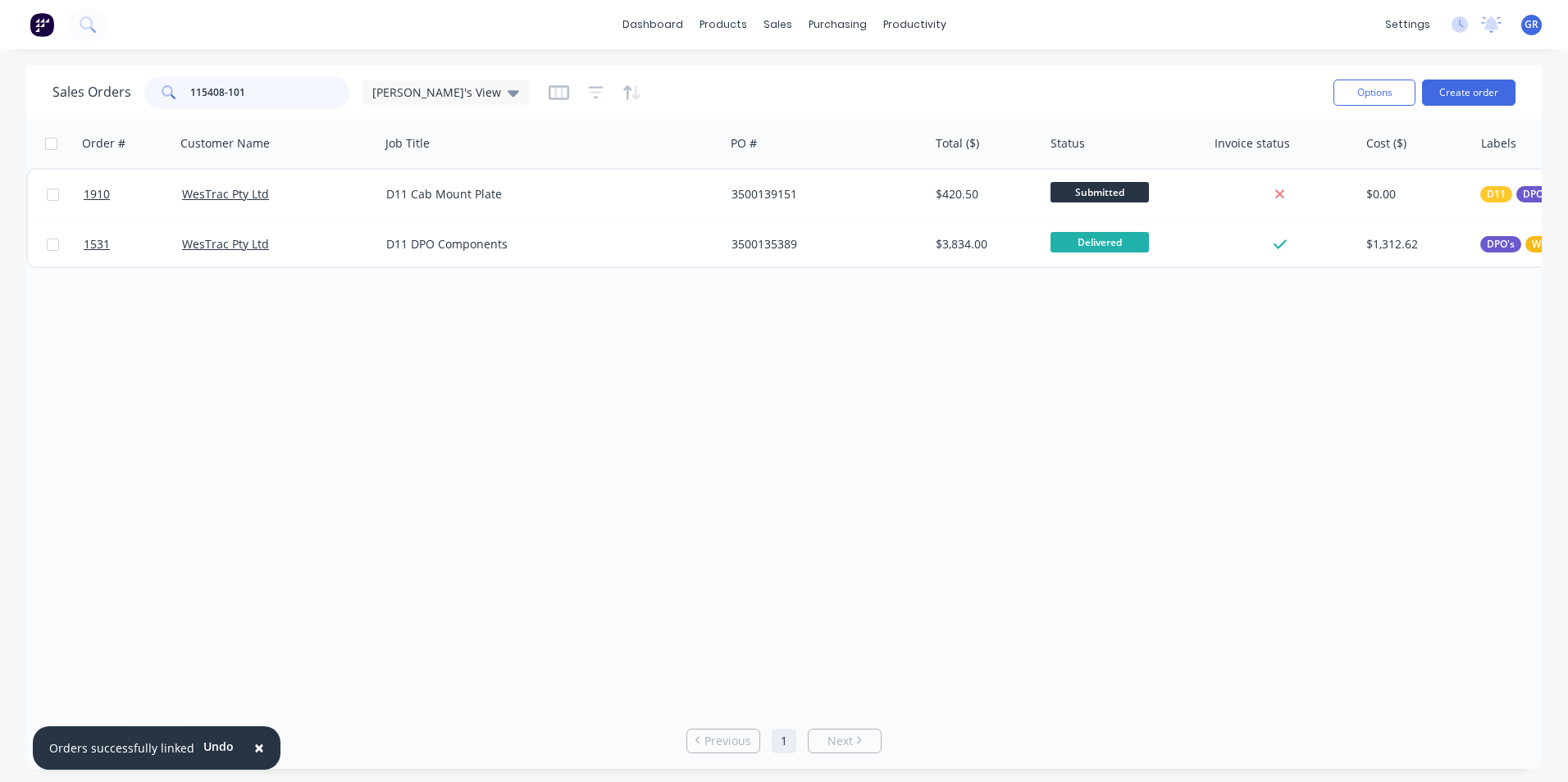
drag, startPoint x: 251, startPoint y: 87, endPoint x: 156, endPoint y: 85, distance: 95.0
click at [156, 85] on div "115408-101" at bounding box center [246, 92] width 205 height 33
